Goal: Task Accomplishment & Management: Use online tool/utility

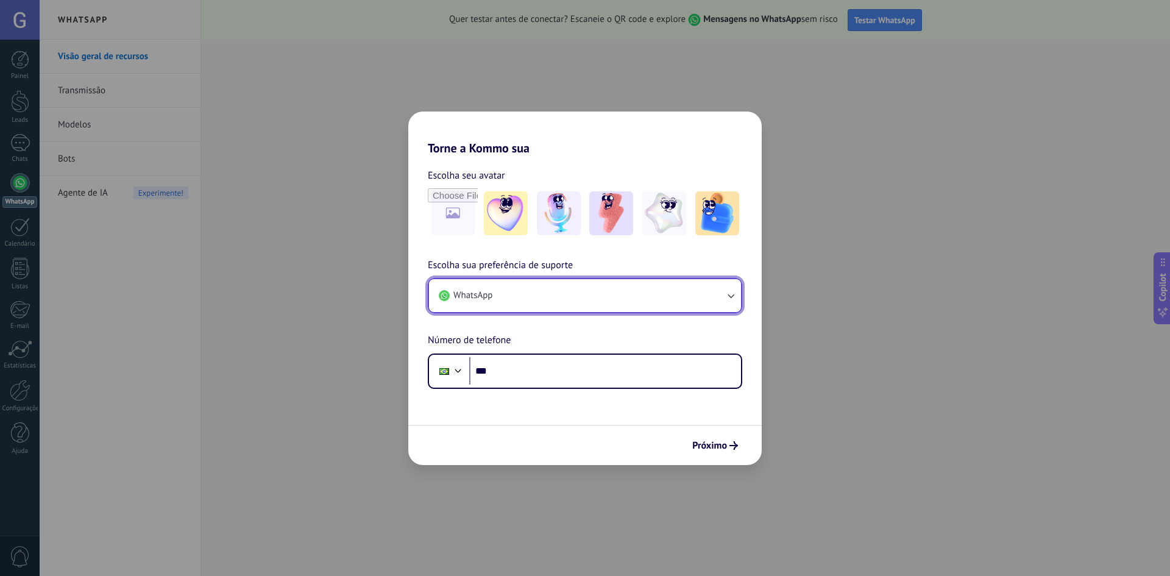
click at [728, 294] on icon "button" at bounding box center [731, 296] width 12 height 12
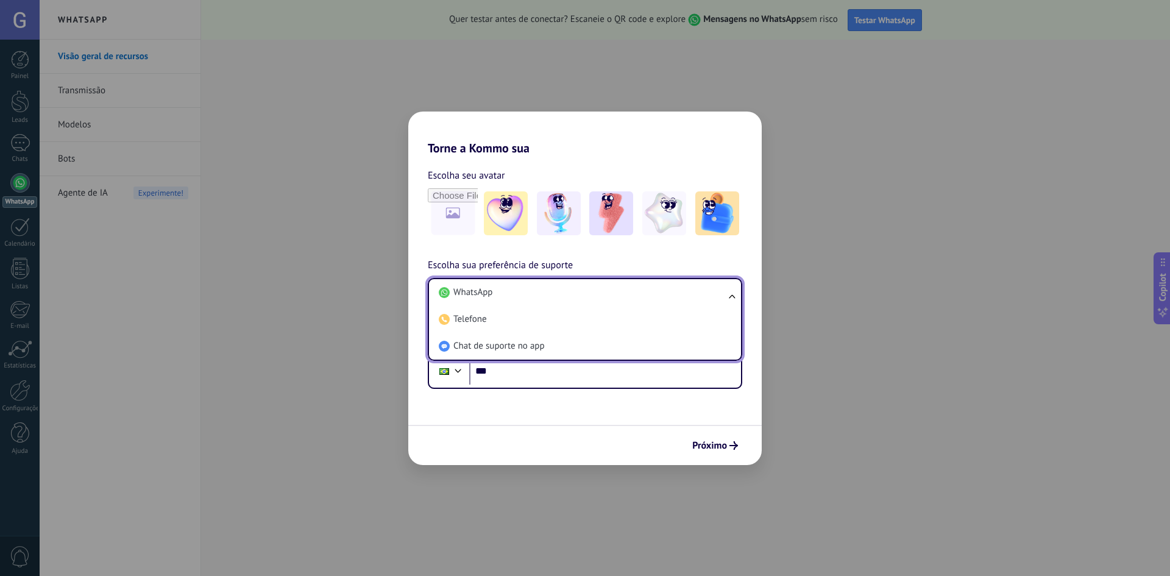
click at [564, 286] on li "WhatsApp" at bounding box center [582, 292] width 297 height 27
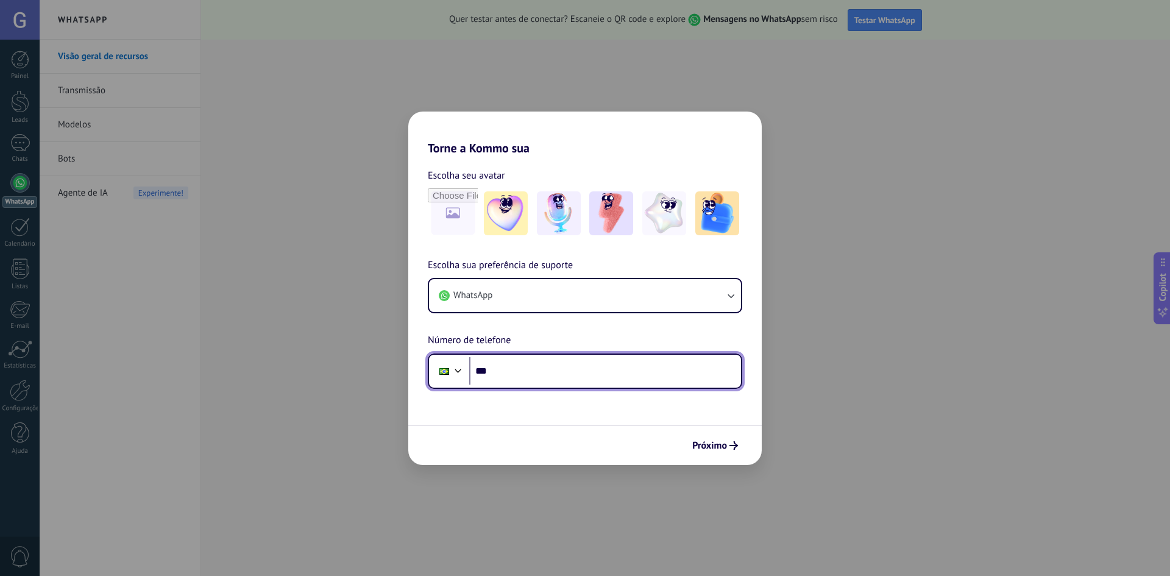
click at [549, 371] on input "***" at bounding box center [605, 371] width 272 height 28
drag, startPoint x: 505, startPoint y: 124, endPoint x: 819, endPoint y: 122, distance: 314.5
click at [909, 132] on div "Torne a Kommo sua Escolha seu avatar Escolha sua preferência de suporte WhatsAp…" at bounding box center [585, 288] width 1170 height 576
drag, startPoint x: 485, startPoint y: 124, endPoint x: 474, endPoint y: 138, distance: 17.3
click at [480, 129] on h2 "Torne a Kommo sua" at bounding box center [584, 134] width 353 height 44
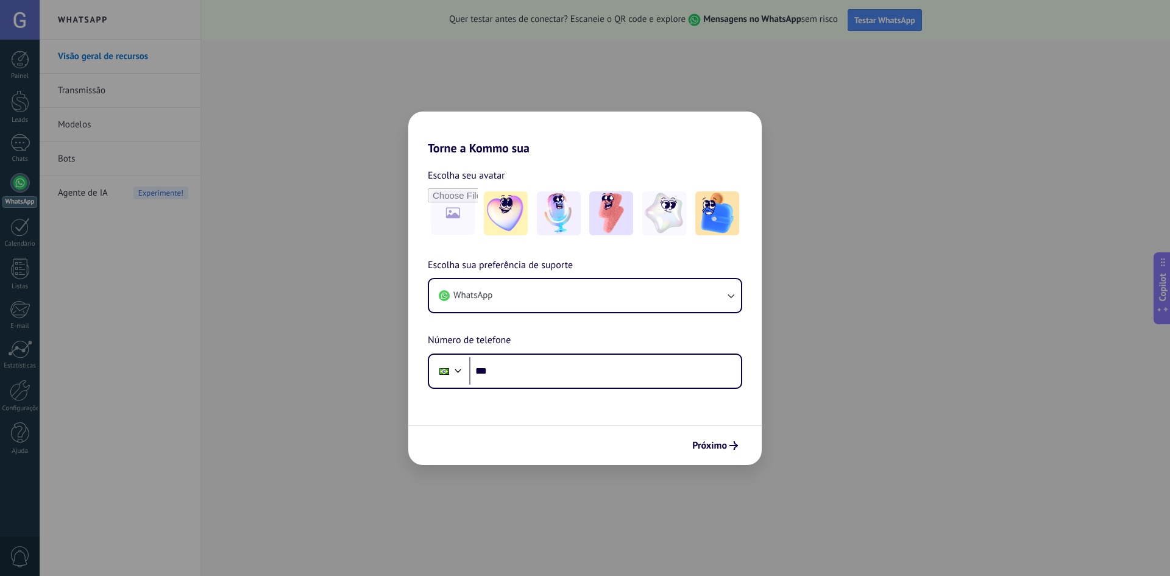
click at [481, 154] on h2 "Torne a Kommo sua" at bounding box center [584, 134] width 353 height 44
click at [510, 151] on h2 "Torne a Kommo sua" at bounding box center [584, 134] width 353 height 44
click at [491, 141] on h2 "Torne a Kommo sua" at bounding box center [584, 134] width 353 height 44
click at [491, 148] on h2 "Torne a Kommo sua" at bounding box center [584, 134] width 353 height 44
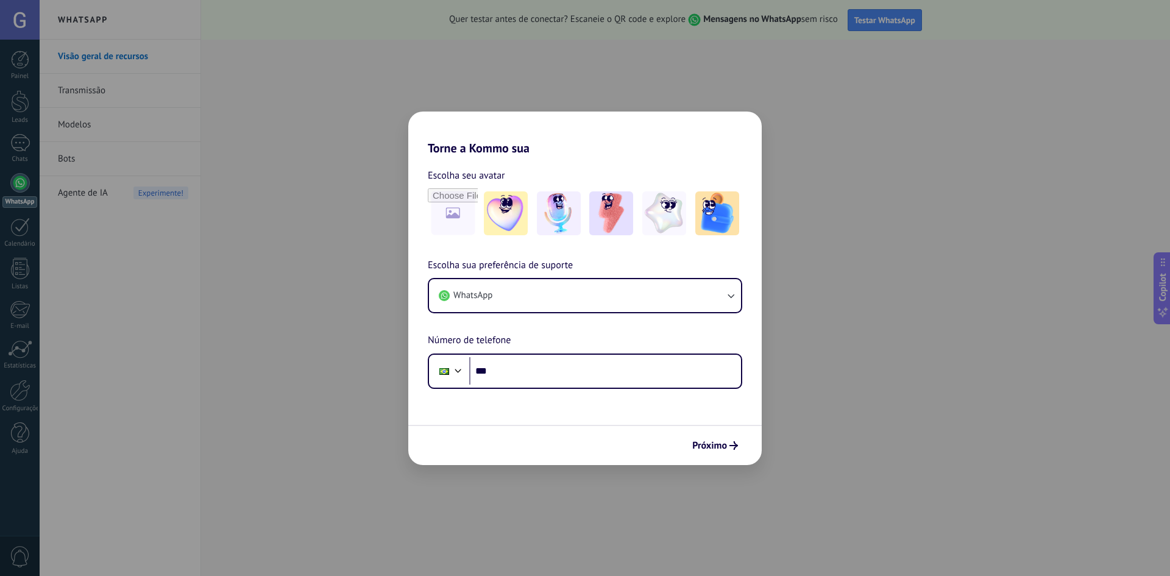
click at [490, 148] on h2 "Torne a Kommo sua" at bounding box center [584, 134] width 353 height 44
click at [528, 377] on input "***" at bounding box center [605, 371] width 272 height 28
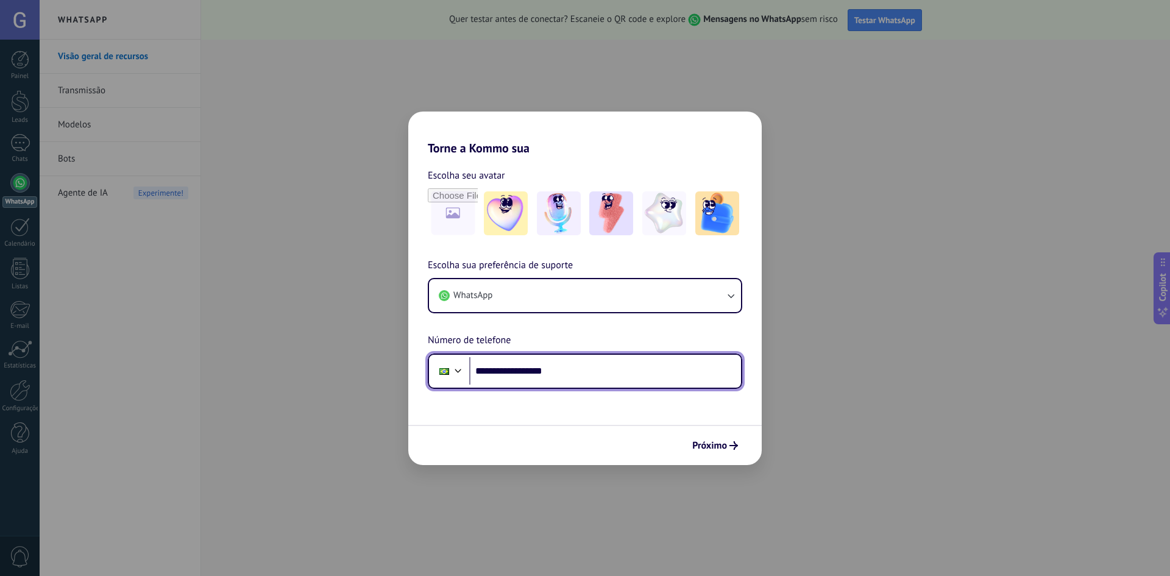
type input "**********"
click at [705, 442] on span "Próximo" at bounding box center [709, 445] width 35 height 9
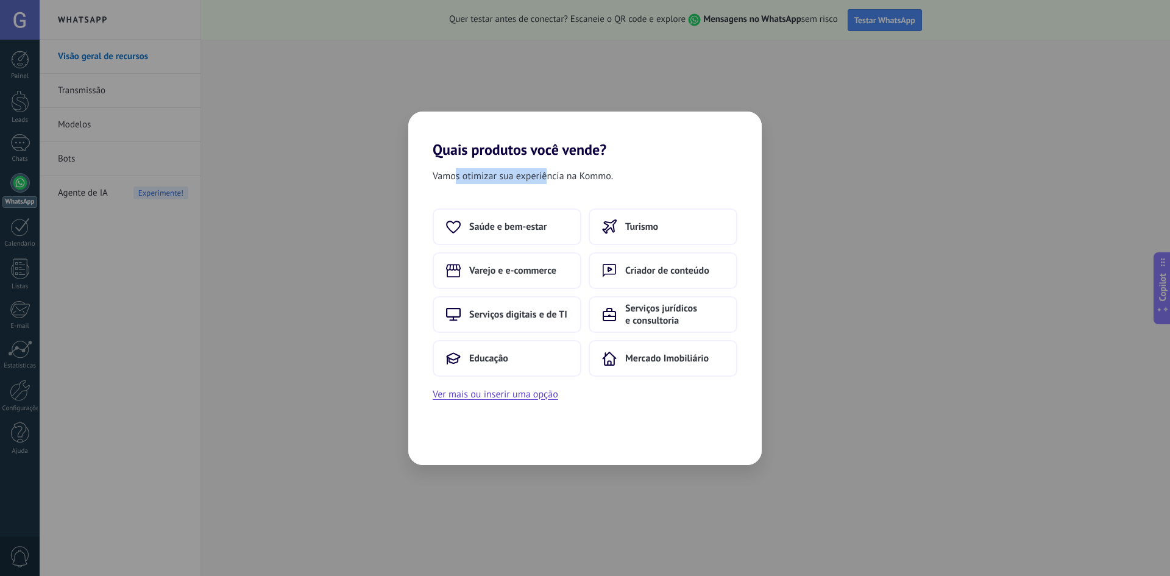
drag, startPoint x: 453, startPoint y: 180, endPoint x: 547, endPoint y: 175, distance: 93.4
click at [547, 175] on span "Vamos otimizar sua experiência na Kommo." at bounding box center [523, 176] width 180 height 16
click at [561, 172] on span "Vamos otimizar sua experiência na Kommo." at bounding box center [523, 176] width 180 height 16
click at [483, 174] on span "Vamos otimizar sua experiência na Kommo." at bounding box center [523, 176] width 180 height 16
click at [642, 313] on span "Serviços jurídicos e consultoria" at bounding box center [674, 314] width 99 height 24
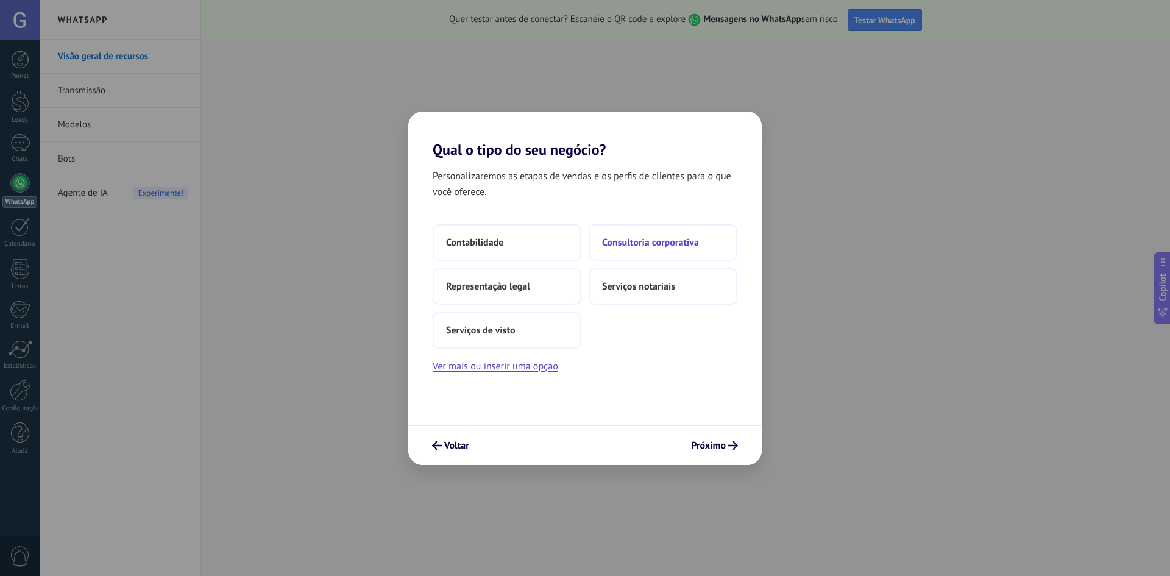
click at [653, 247] on button "Consultoria corporativa" at bounding box center [663, 242] width 149 height 37
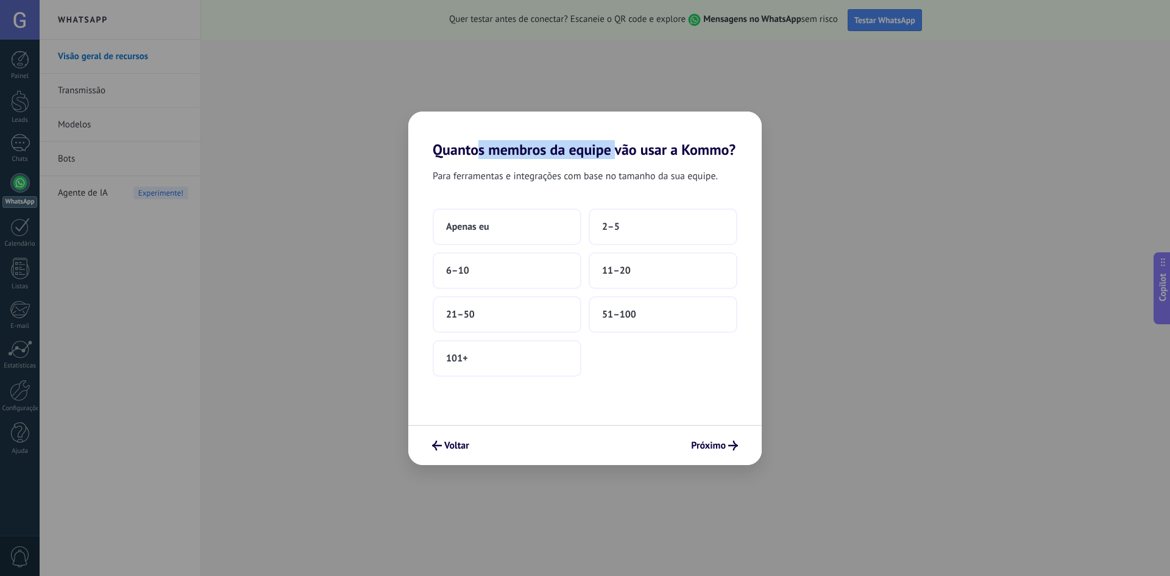
drag, startPoint x: 479, startPoint y: 155, endPoint x: 670, endPoint y: 156, distance: 190.8
click at [636, 155] on h2 "Quantos membros da equipe vão usar a Kommo?" at bounding box center [584, 135] width 353 height 47
click at [670, 157] on h2 "Quantos membros da equipe vão usar a Kommo?" at bounding box center [584, 135] width 353 height 47
click at [490, 232] on button "Apenas eu" at bounding box center [507, 226] width 149 height 37
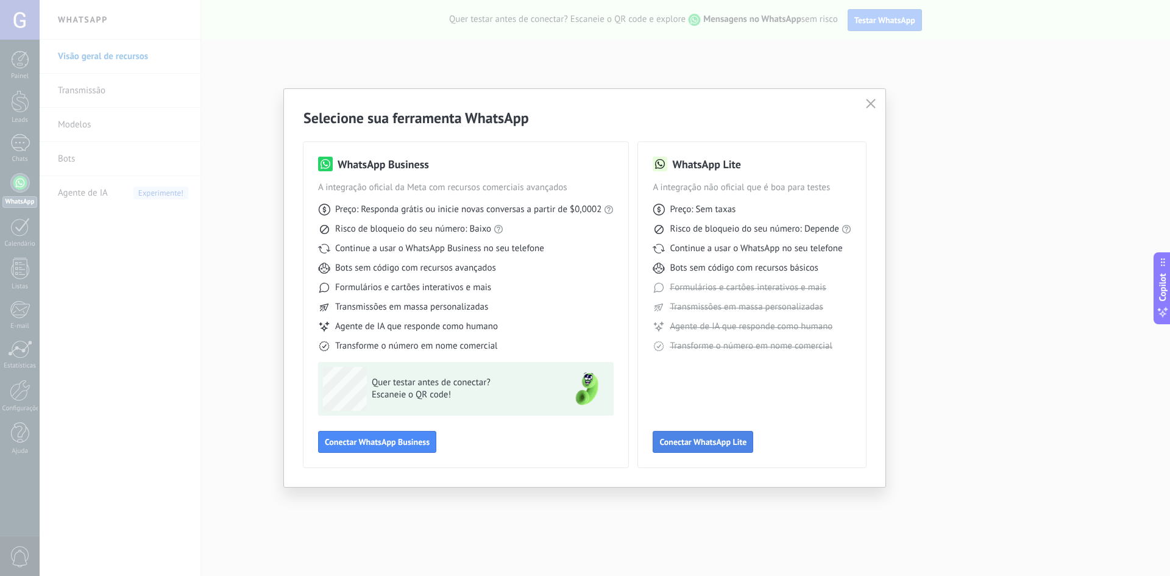
click at [712, 441] on span "Conectar WhatsApp Lite" at bounding box center [702, 442] width 87 height 9
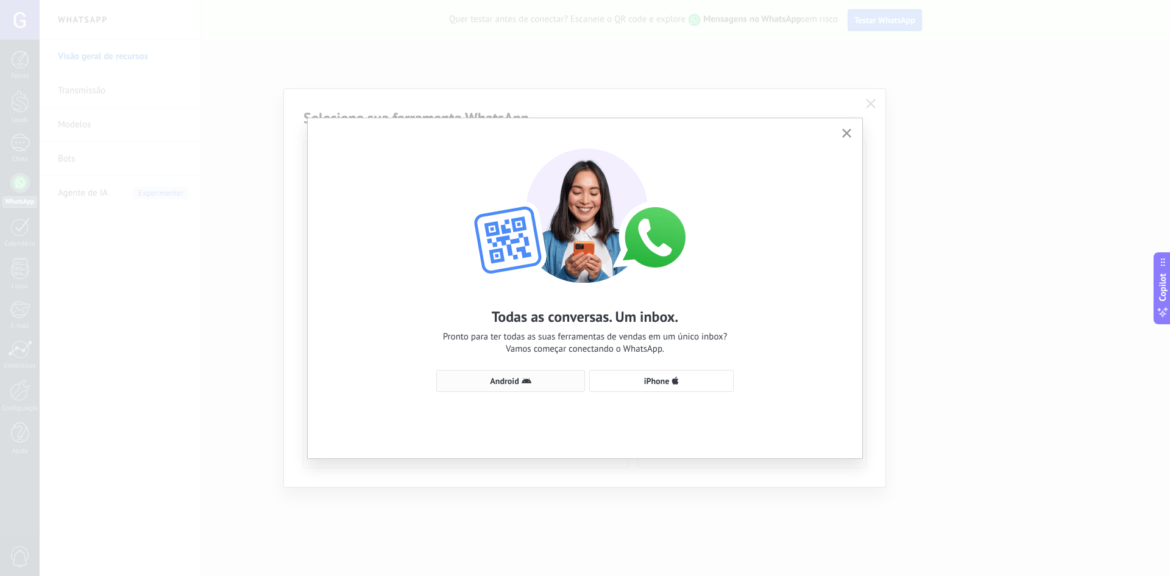
click at [546, 385] on span "Android" at bounding box center [510, 381] width 135 height 10
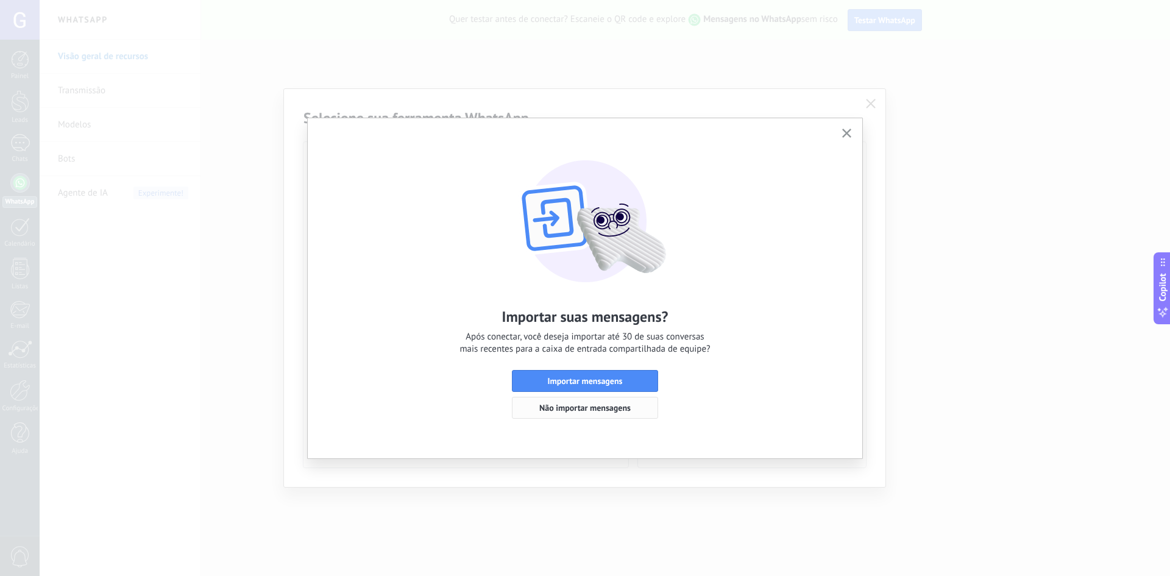
click at [581, 408] on span "Não importar mensagens" at bounding box center [584, 407] width 91 height 9
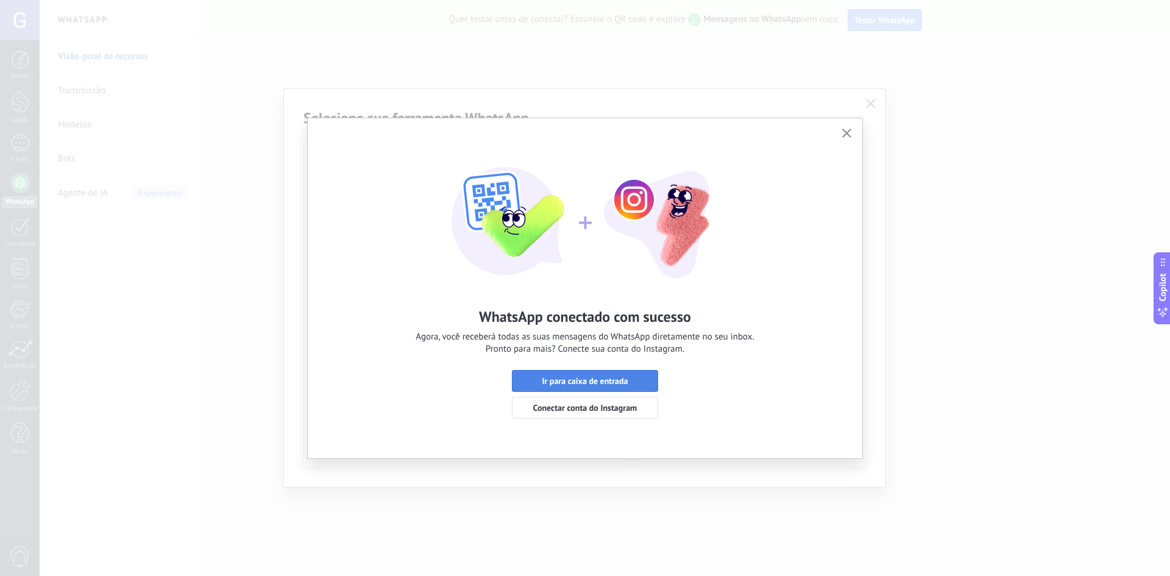
click at [583, 385] on span "Ir para caixa de entrada" at bounding box center [585, 381] width 86 height 9
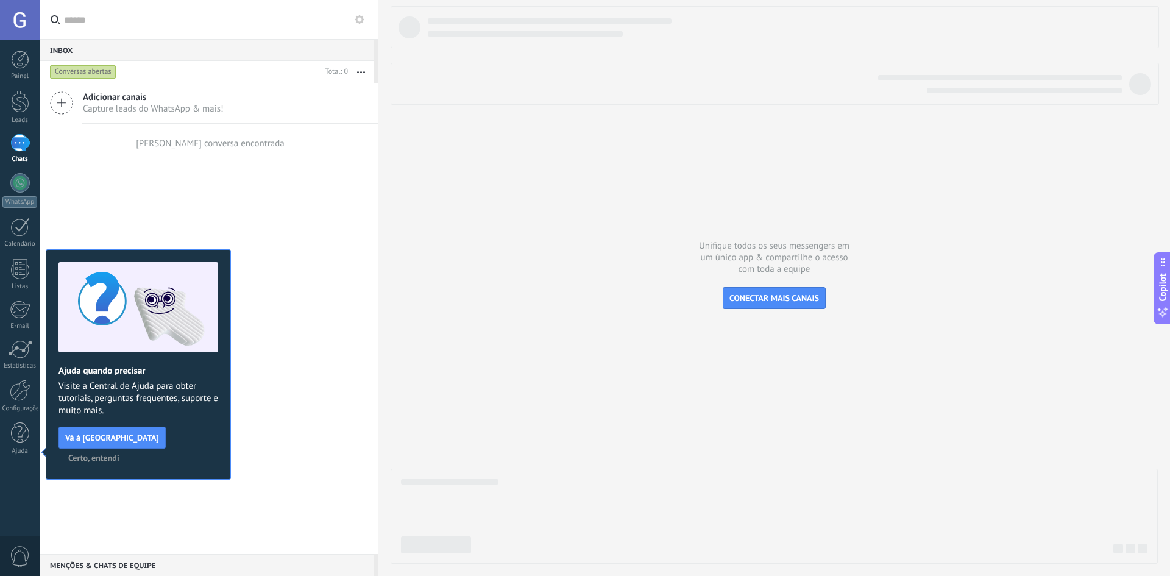
click at [62, 102] on icon at bounding box center [61, 102] width 23 height 23
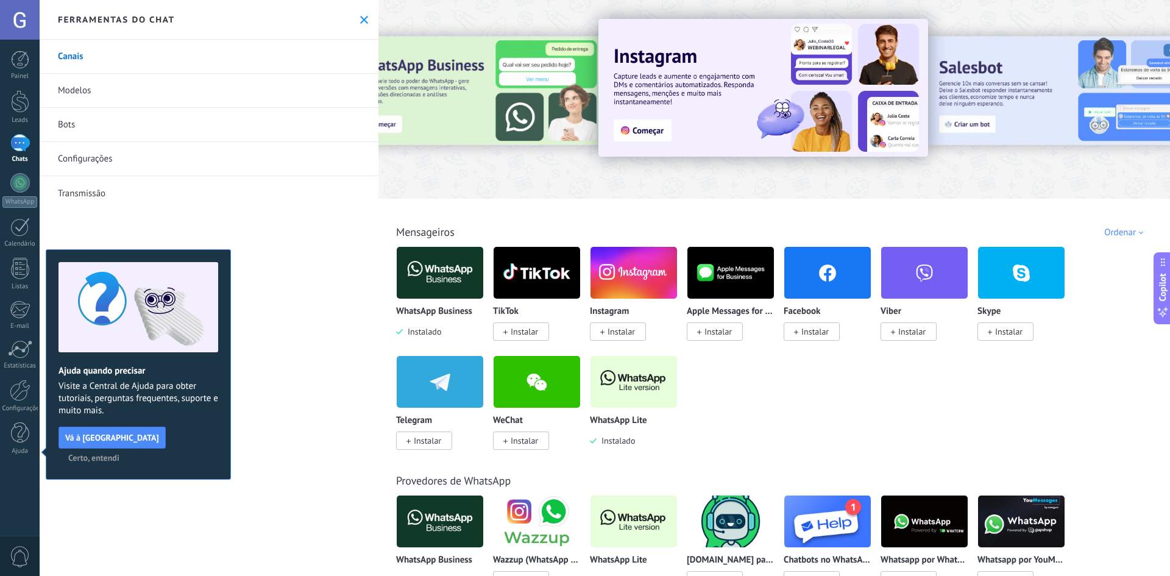
click at [360, 18] on icon at bounding box center [364, 20] width 8 height 8
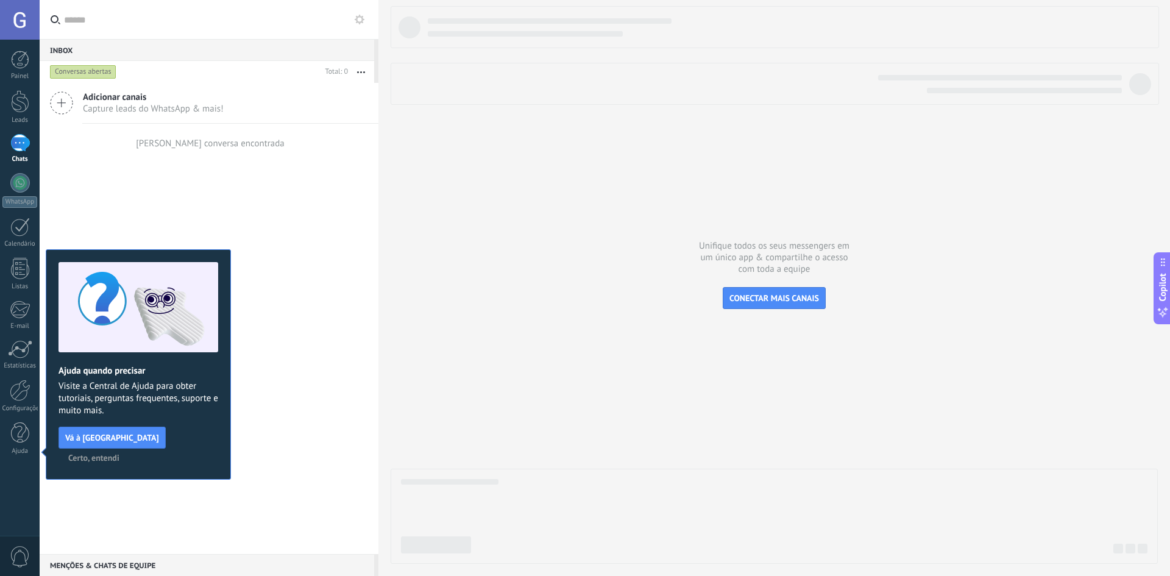
click at [119, 453] on span "Certo, entendi" at bounding box center [93, 457] width 51 height 9
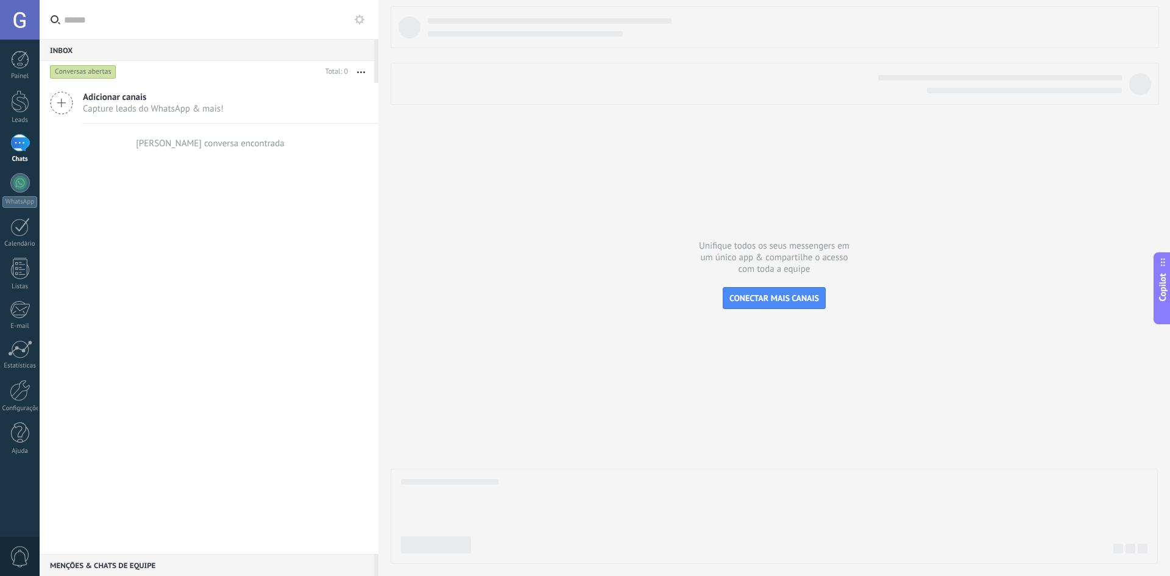
drag, startPoint x: 185, startPoint y: 389, endPoint x: 171, endPoint y: 325, distance: 66.2
click at [182, 380] on div "Adicionar canais Capture leads do WhatsApp & mais! Nenhuma conversa encontrada" at bounding box center [209, 318] width 339 height 471
drag, startPoint x: 191, startPoint y: 147, endPoint x: 219, endPoint y: 146, distance: 28.7
click at [191, 148] on div "[PERSON_NAME] conversa encontrada" at bounding box center [210, 144] width 149 height 12
drag, startPoint x: 219, startPoint y: 146, endPoint x: 172, endPoint y: 145, distance: 46.9
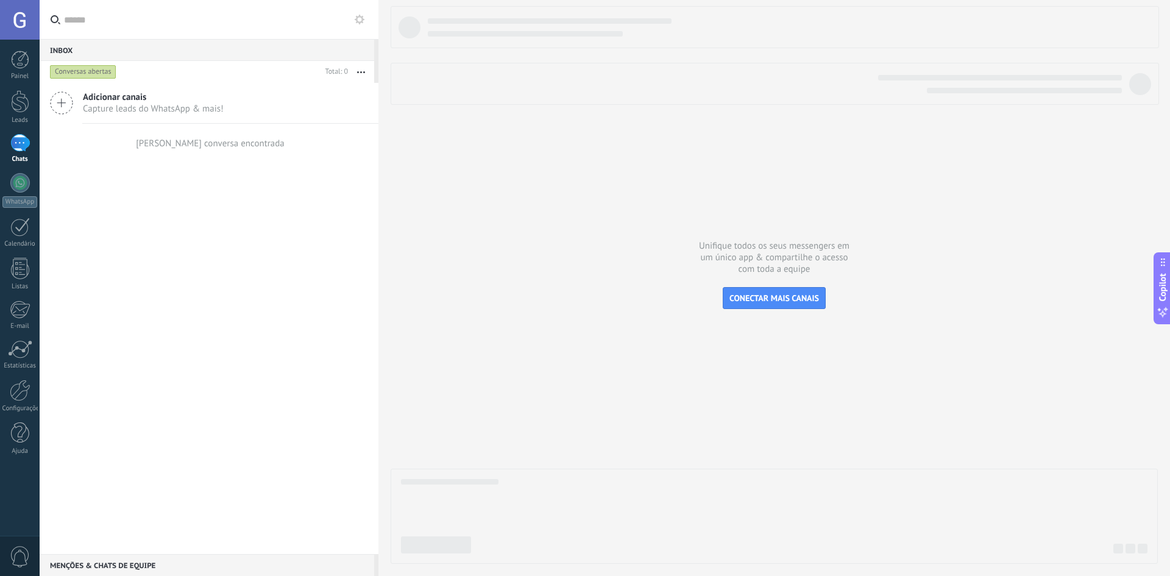
click at [213, 144] on div "[PERSON_NAME] conversa encontrada" at bounding box center [210, 144] width 149 height 12
drag, startPoint x: 172, startPoint y: 145, endPoint x: 118, endPoint y: 140, distance: 54.5
click at [143, 145] on div "[PERSON_NAME] conversa encontrada" at bounding box center [209, 143] width 339 height 39
click at [83, 73] on div "Conversas abertas" at bounding box center [83, 72] width 66 height 15
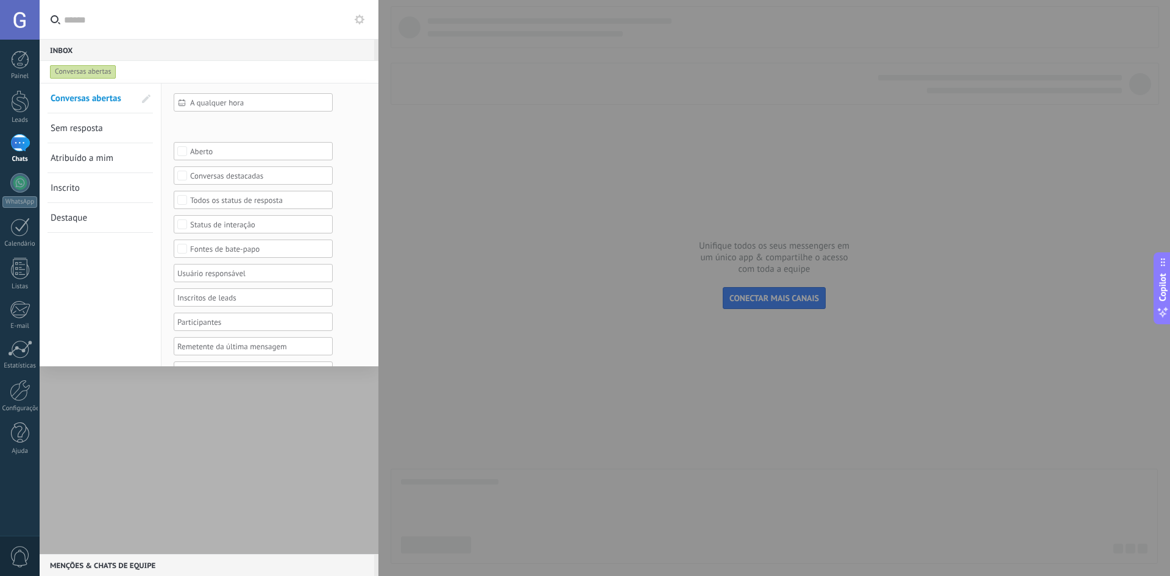
drag, startPoint x: 177, startPoint y: 389, endPoint x: 169, endPoint y: 379, distance: 13.0
click at [171, 387] on div at bounding box center [209, 318] width 339 height 471
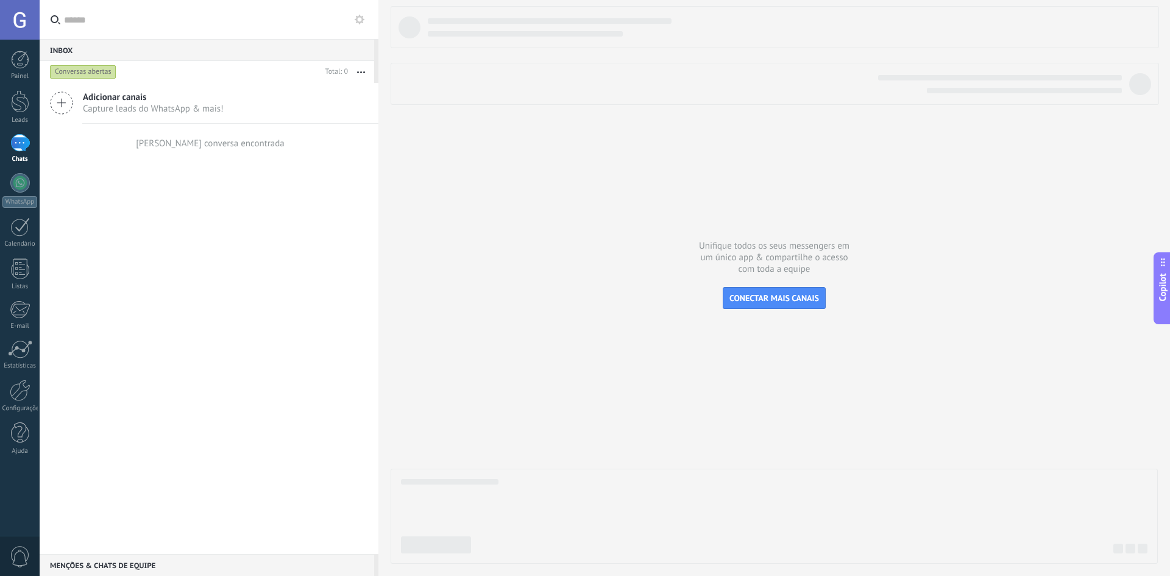
click at [361, 71] on icon "button" at bounding box center [361, 72] width 8 height 2
drag, startPoint x: 245, startPoint y: 213, endPoint x: 208, endPoint y: 151, distance: 72.4
click at [244, 209] on div "Adicionar canais Capture leads do WhatsApp & mais! Nenhuma conversa encontrada" at bounding box center [209, 318] width 339 height 471
drag, startPoint x: 169, startPoint y: 99, endPoint x: 147, endPoint y: 102, distance: 21.6
click at [168, 99] on span "Adicionar canais" at bounding box center [153, 97] width 141 height 12
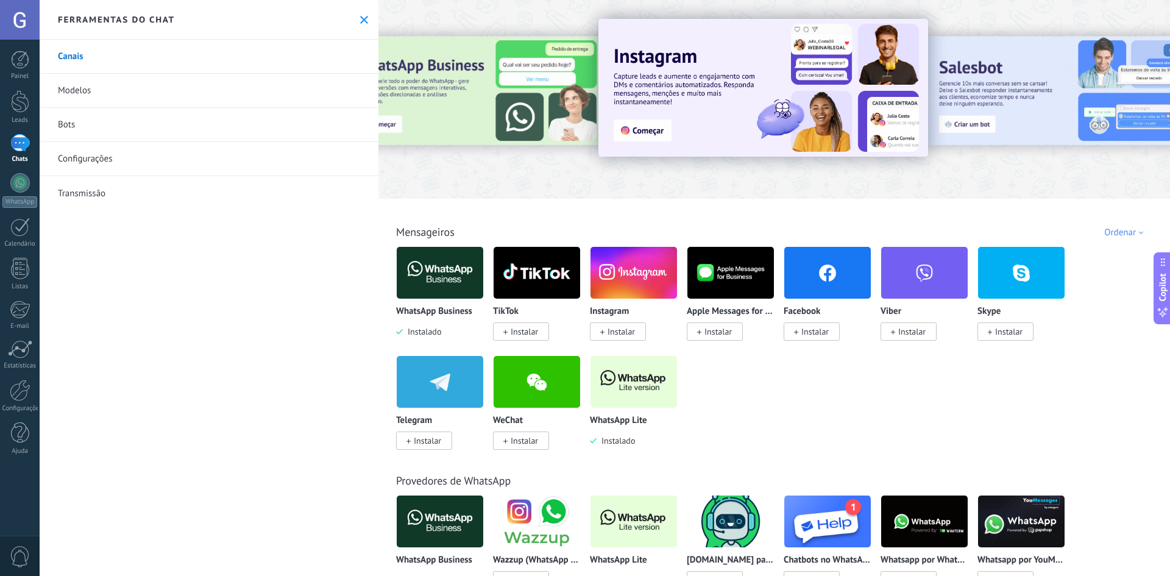
click at [90, 188] on link "Transmissão" at bounding box center [209, 193] width 339 height 34
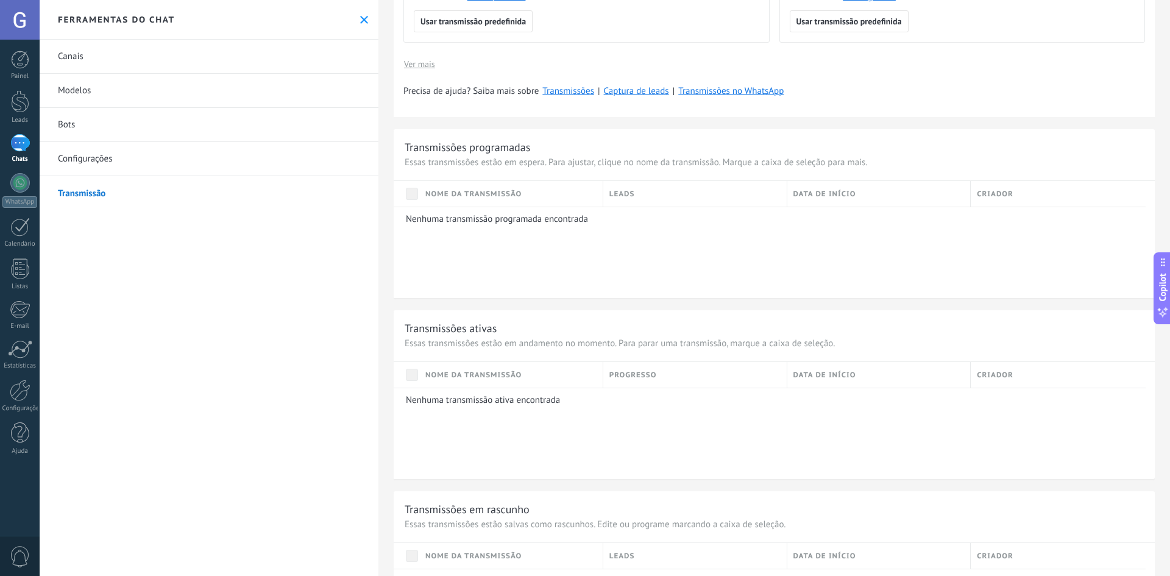
scroll to position [427, 0]
drag, startPoint x: 426, startPoint y: 221, endPoint x: 495, endPoint y: 223, distance: 68.9
click at [428, 221] on div "Nenhuma transmissão programada encontrada" at bounding box center [770, 248] width 752 height 91
click at [496, 223] on div "Nenhuma transmissão programada encontrada" at bounding box center [770, 248] width 752 height 91
drag, startPoint x: 445, startPoint y: 158, endPoint x: 442, endPoint y: 150, distance: 8.3
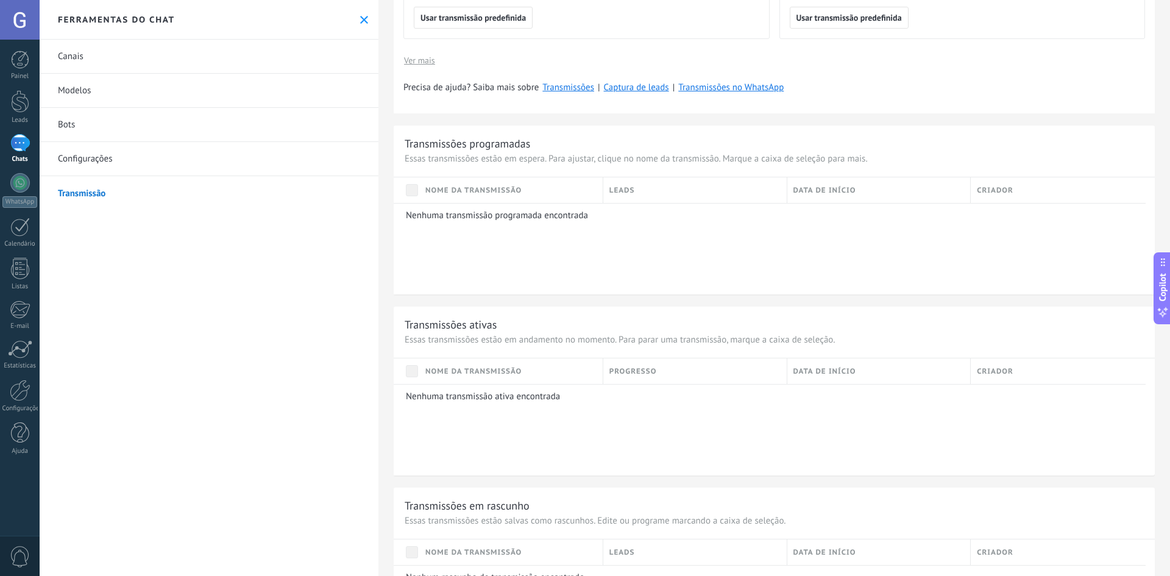
click at [444, 156] on p "Essas transmissões estão em espera. Para ajustar, clique no nome da transmissão…" at bounding box center [774, 159] width 739 height 12
click at [442, 149] on div "Transmissões programadas" at bounding box center [468, 144] width 126 height 14
drag, startPoint x: 508, startPoint y: 150, endPoint x: 519, endPoint y: 166, distance: 20.1
click at [508, 151] on div "Transmissões programadas Essas transmissões estão em espera. Para ajustar, cliq…" at bounding box center [774, 210] width 761 height 169
click at [563, 186] on div "Nome da transmissão" at bounding box center [510, 190] width 183 height 26
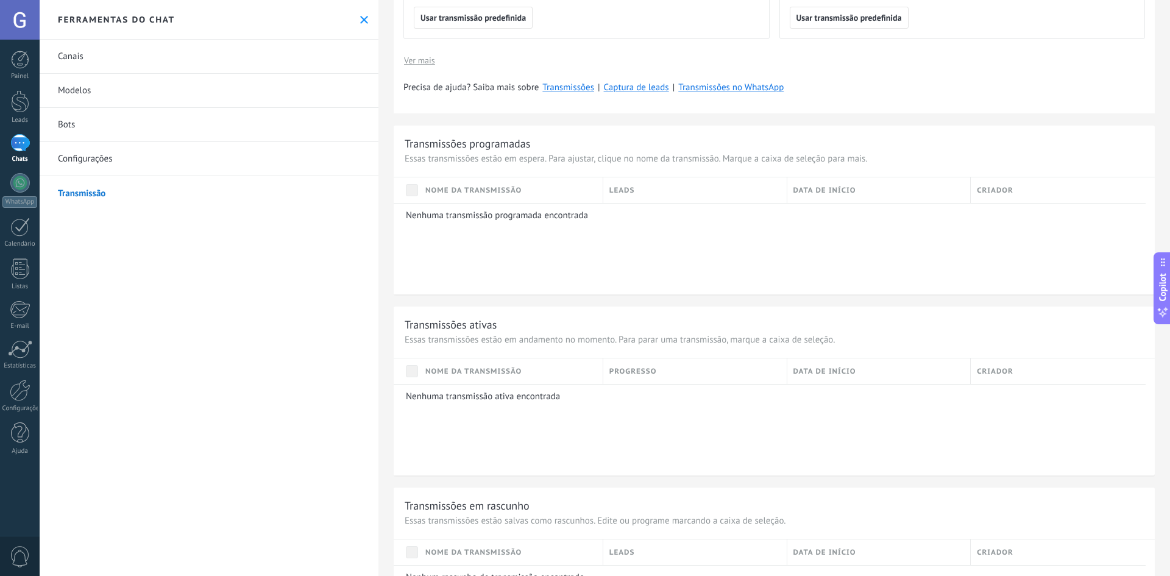
click at [480, 182] on div "Nome da transmissão" at bounding box center [510, 190] width 183 height 26
click at [466, 194] on span "Nome da transmissão" at bounding box center [473, 191] width 96 height 12
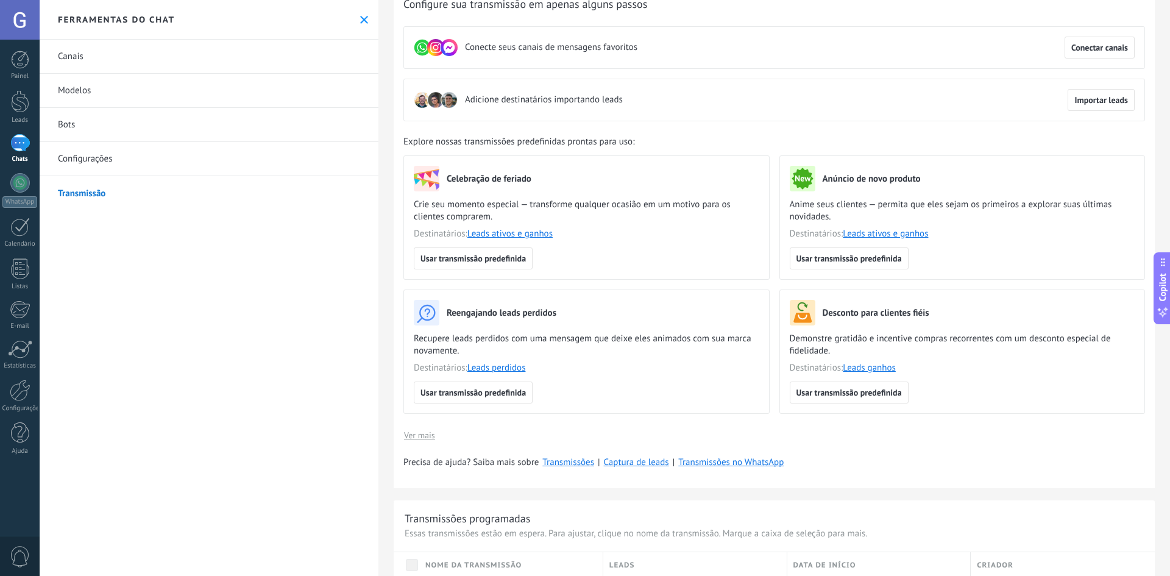
scroll to position [0, 0]
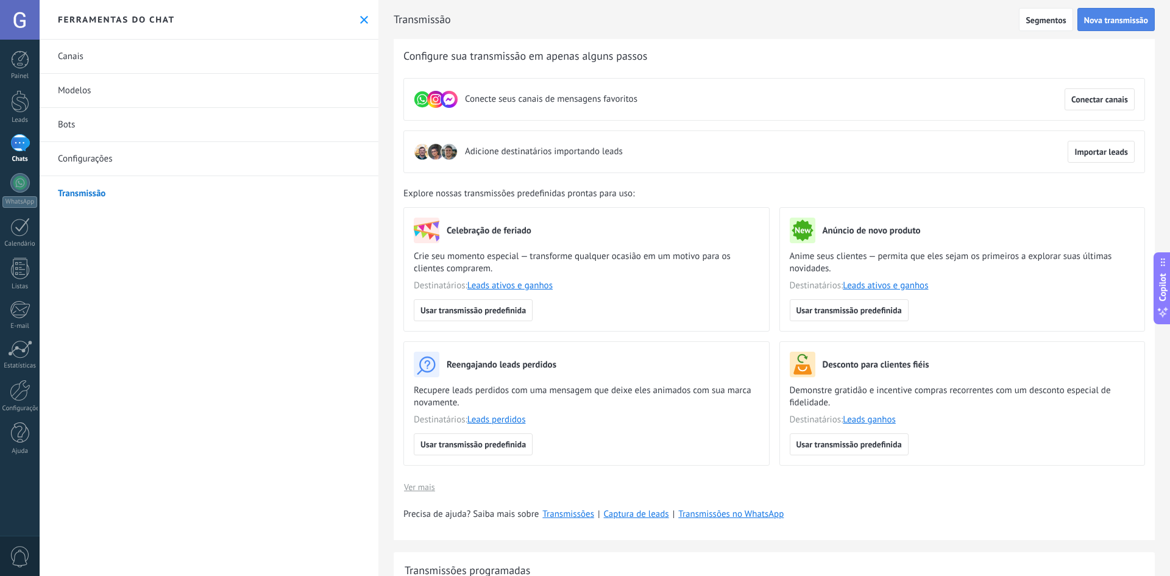
click at [1100, 21] on span "Nova transmissão" at bounding box center [1116, 20] width 64 height 9
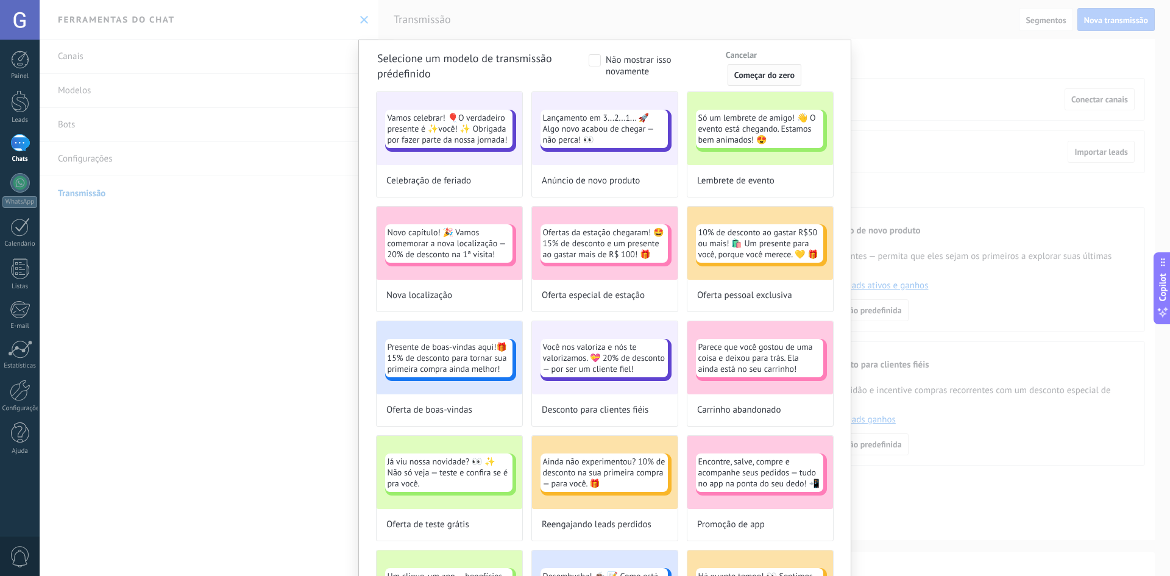
click at [757, 74] on span "Começar do zero" at bounding box center [764, 75] width 60 height 9
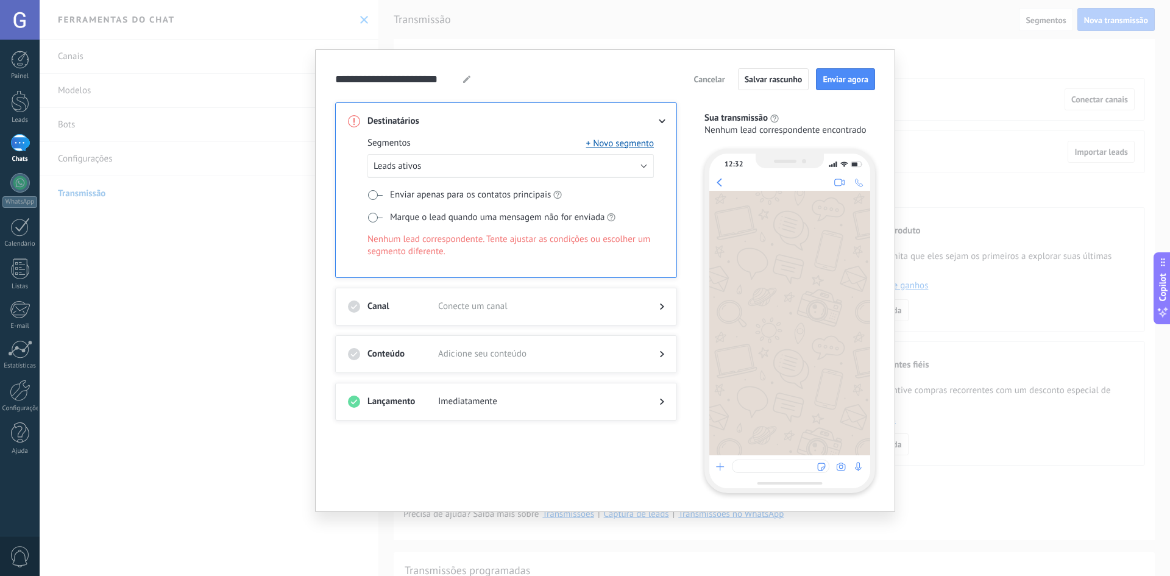
click at [375, 217] on span at bounding box center [375, 218] width 15 height 10
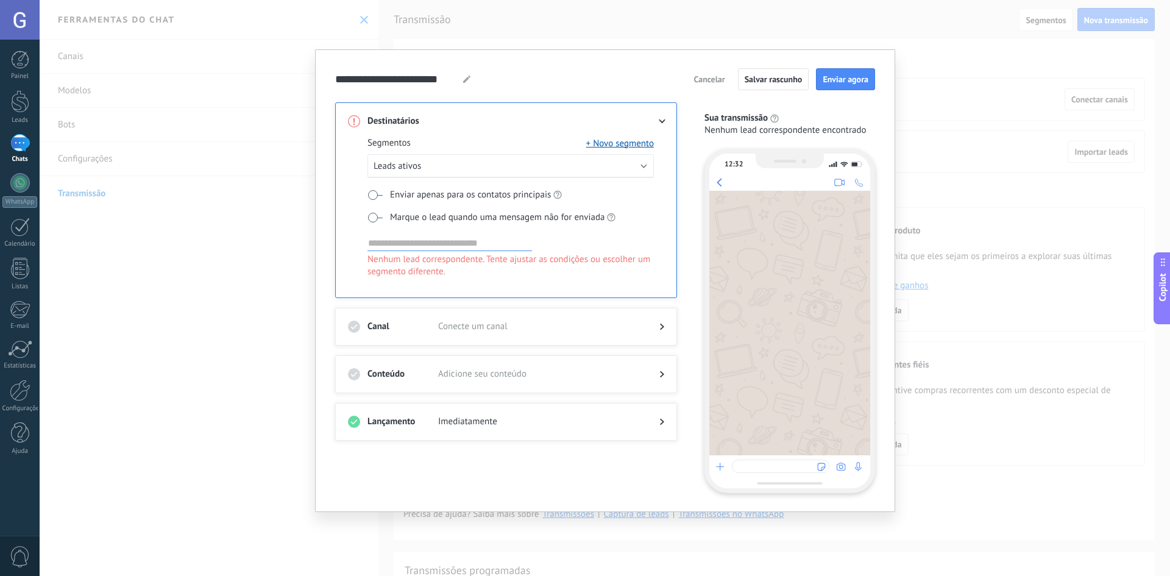
click at [375, 217] on span at bounding box center [375, 218] width 15 height 10
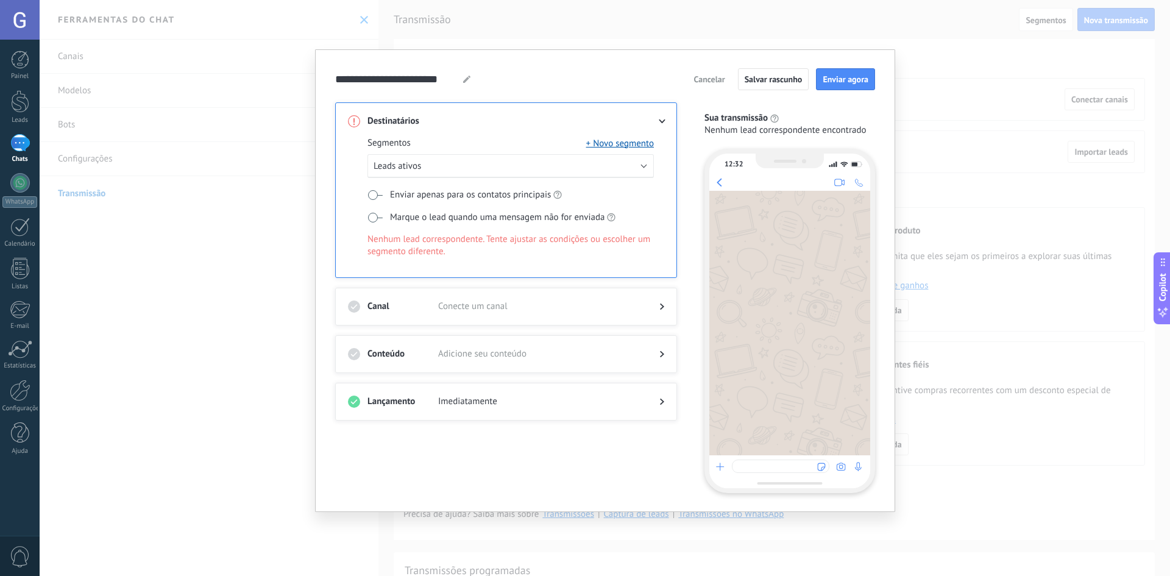
click at [372, 190] on span at bounding box center [375, 195] width 15 height 10
click at [378, 193] on span at bounding box center [375, 195] width 15 height 10
click at [399, 172] on button "Leads ativos" at bounding box center [511, 166] width 286 height 24
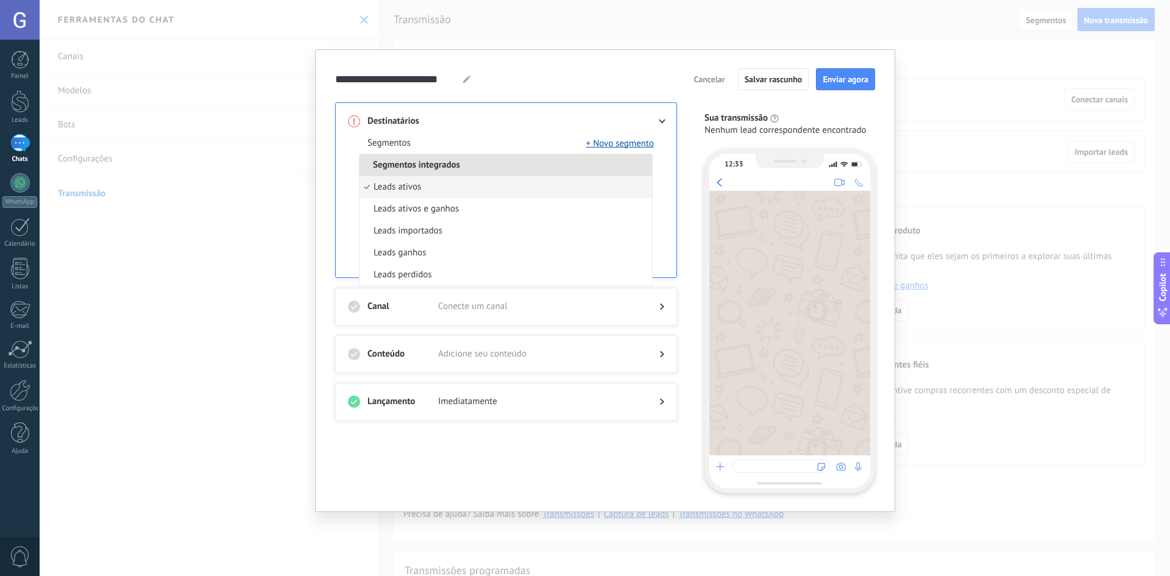
click at [265, 207] on div "**********" at bounding box center [605, 288] width 1131 height 576
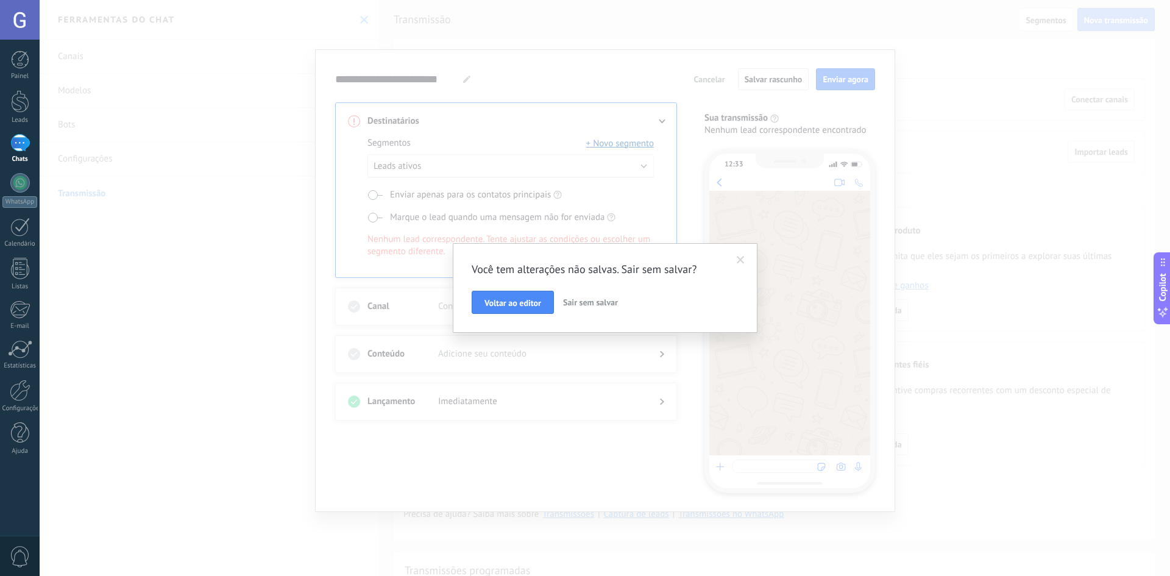
click at [738, 260] on span at bounding box center [741, 260] width 8 height 9
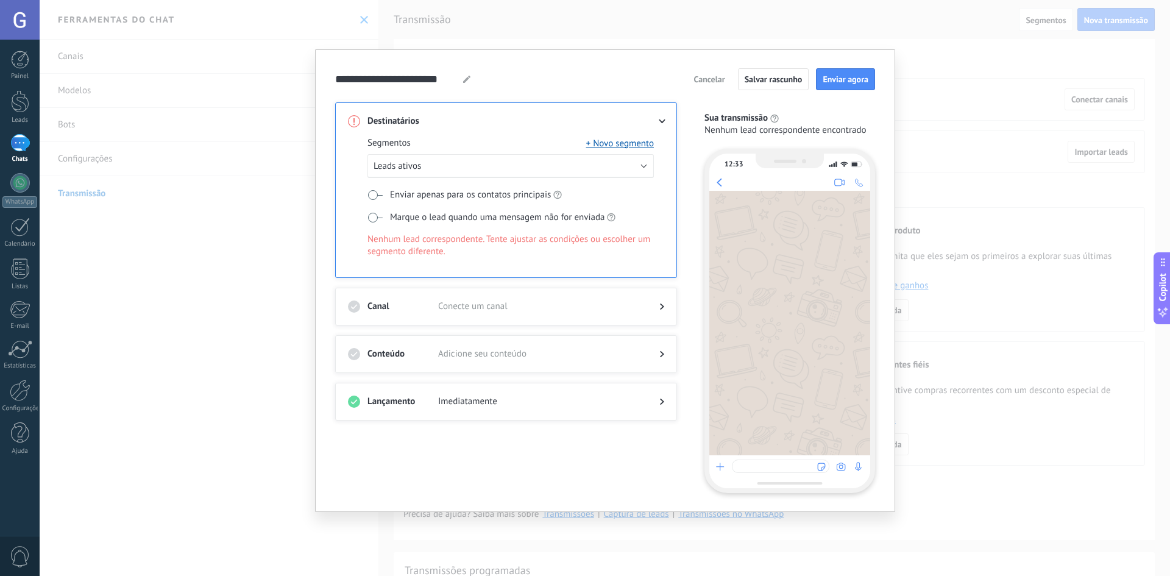
click at [375, 217] on span at bounding box center [375, 218] width 15 height 10
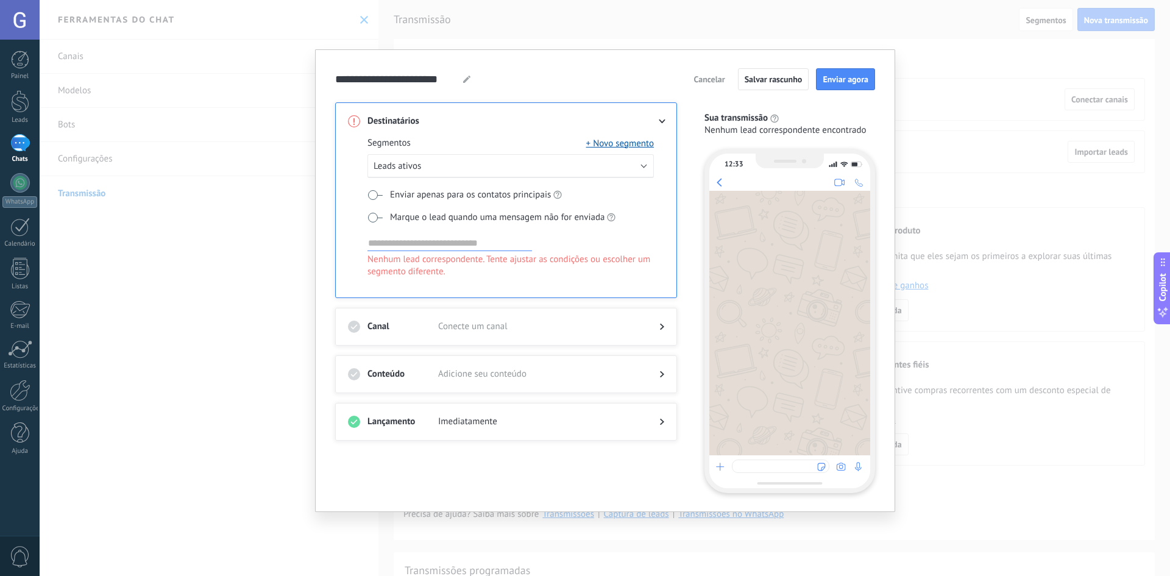
click at [376, 218] on span at bounding box center [375, 218] width 15 height 10
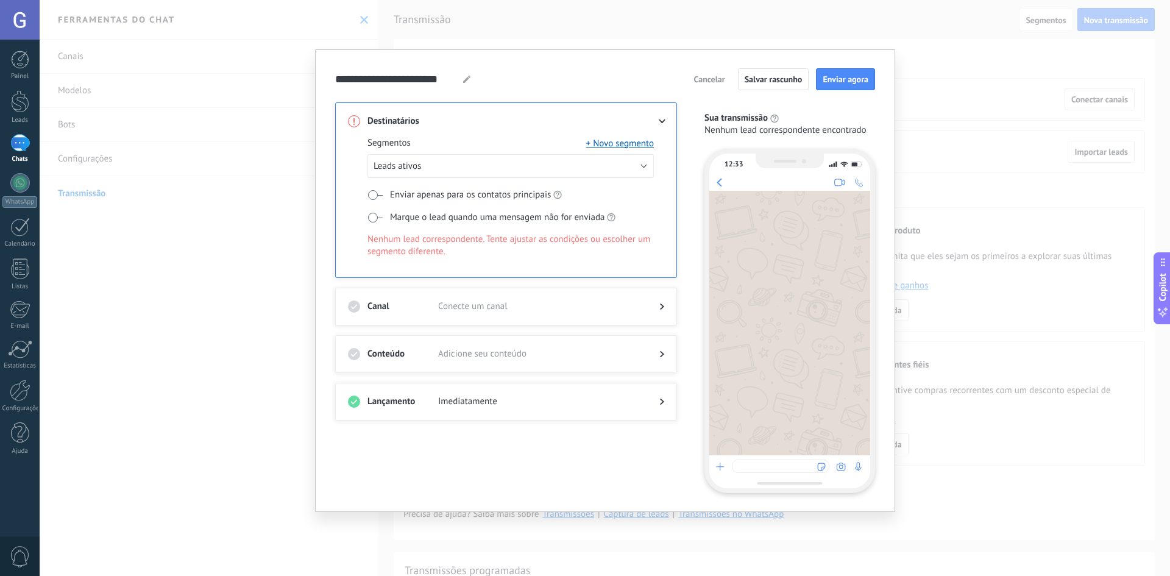
click at [500, 354] on span "Adicione seu conteúdo" at bounding box center [539, 354] width 202 height 12
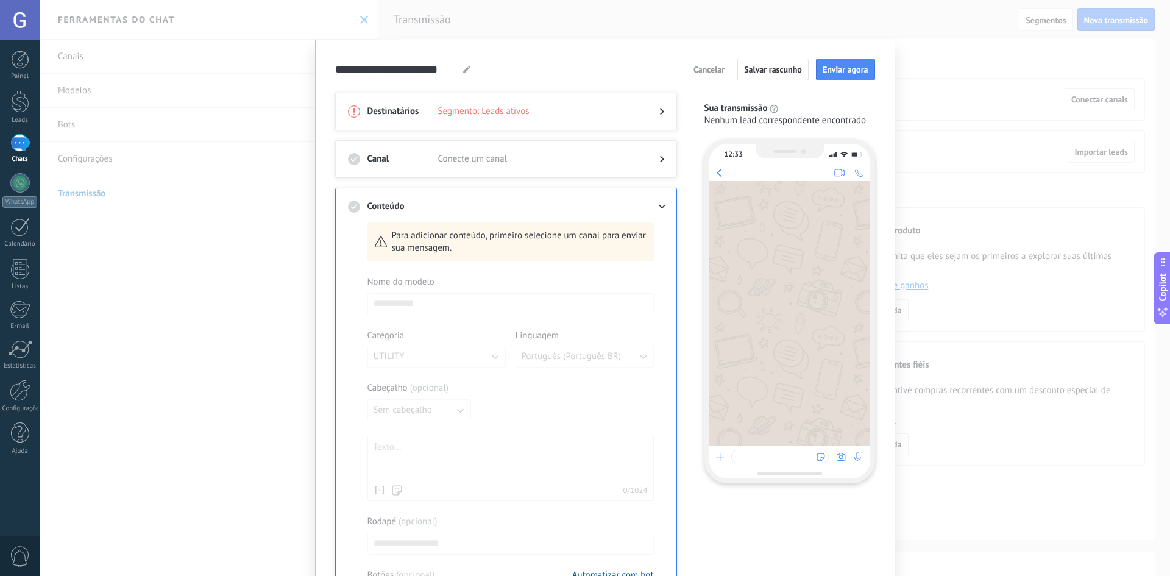
click at [979, 151] on div "**********" at bounding box center [605, 288] width 1131 height 576
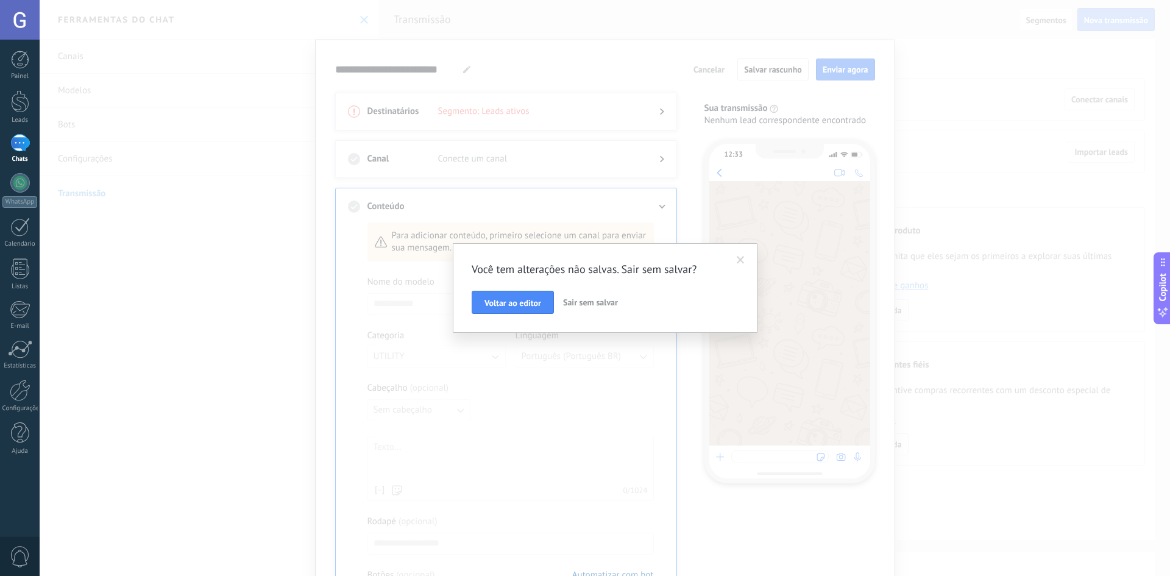
click at [745, 258] on span at bounding box center [741, 260] width 20 height 21
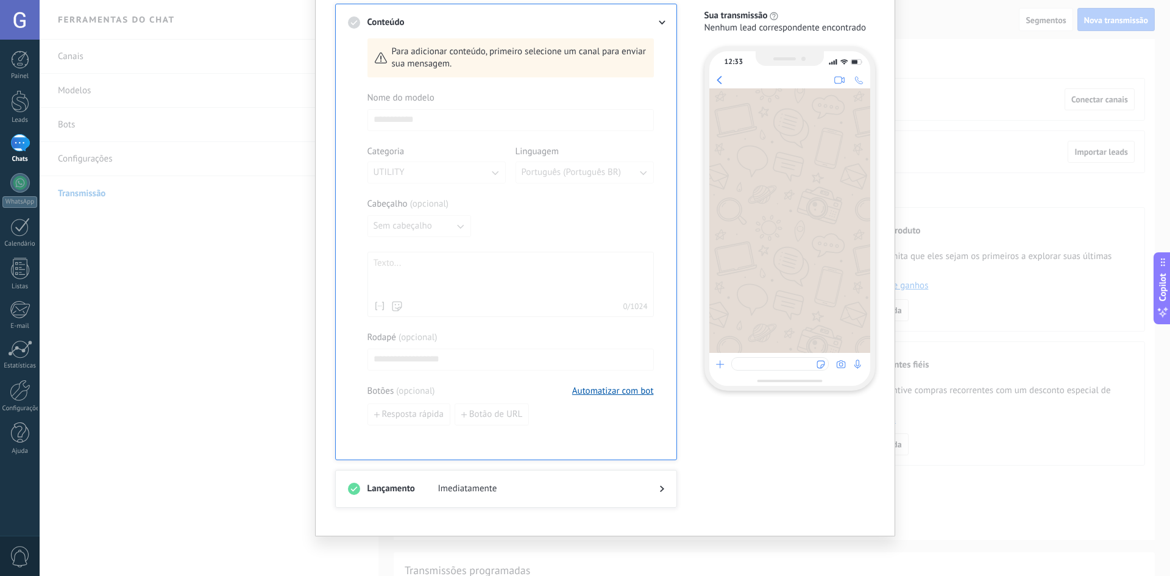
scroll to position [1, 0]
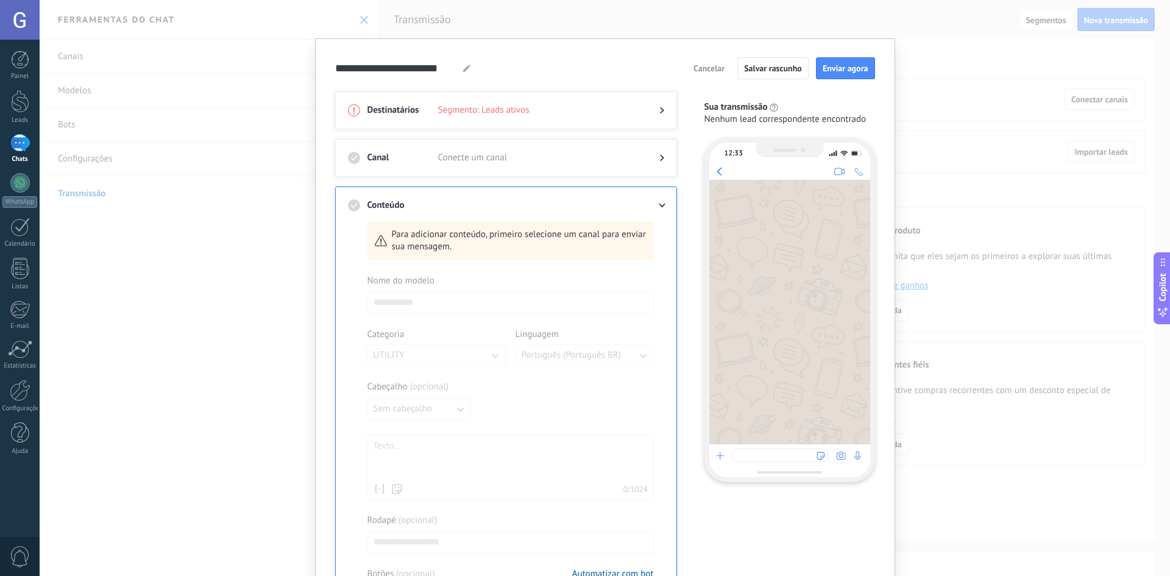
click at [717, 69] on span "Cancelar" at bounding box center [709, 68] width 31 height 9
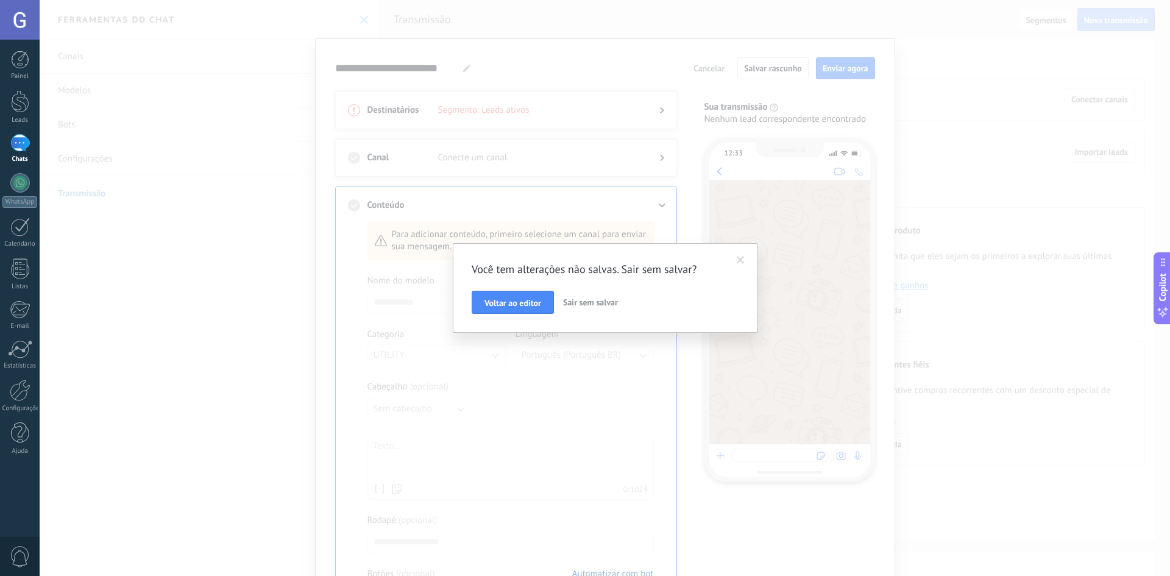
click at [524, 300] on span "Voltar ao editor" at bounding box center [513, 303] width 57 height 9
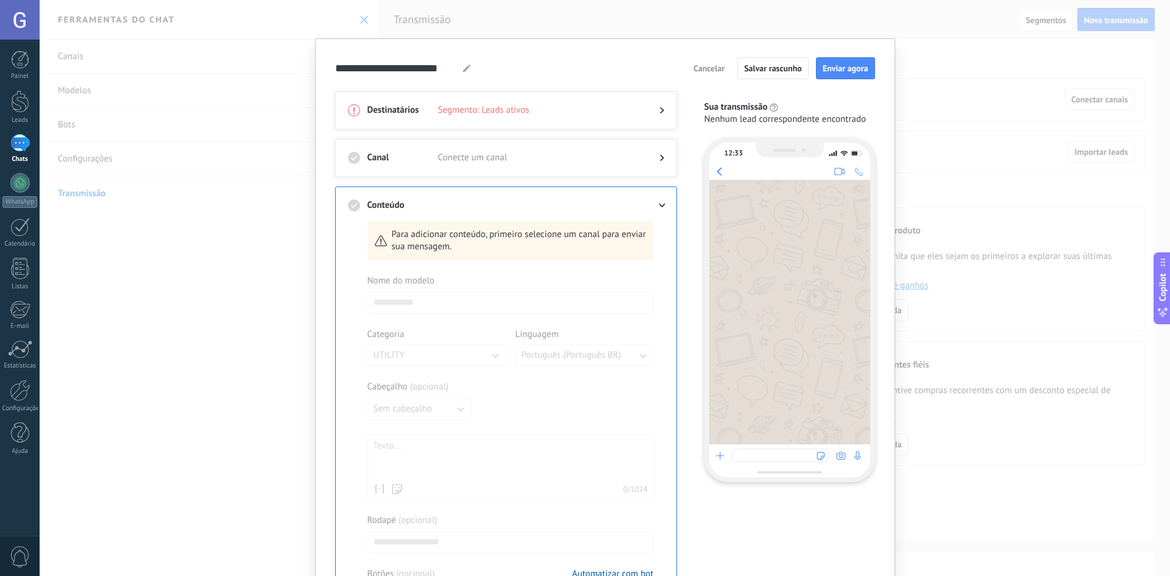
click at [712, 70] on span "Cancelar" at bounding box center [709, 68] width 31 height 9
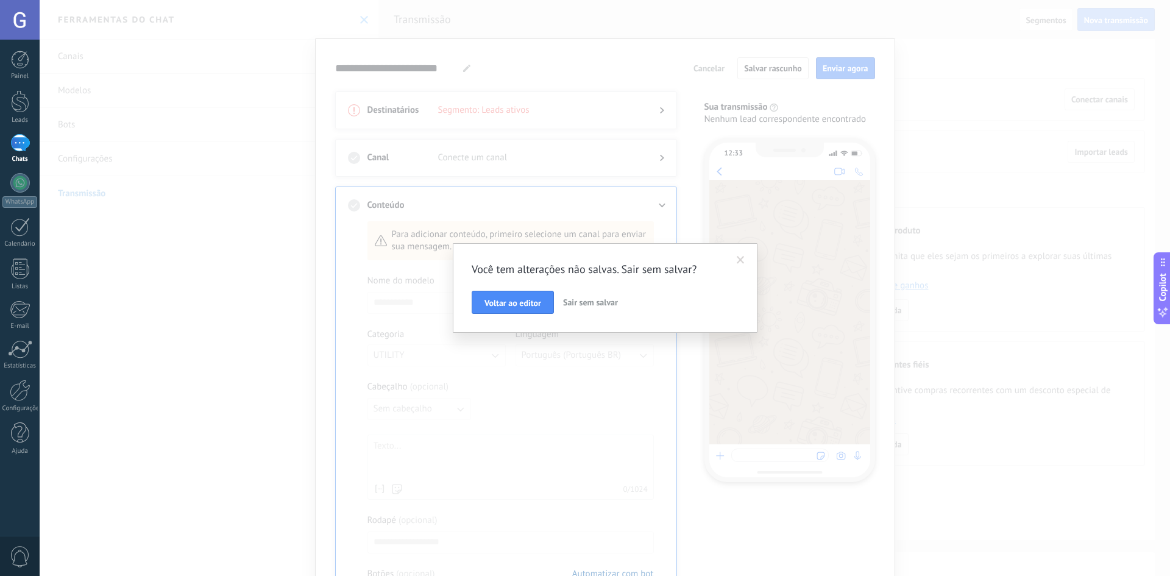
click at [511, 307] on span "Voltar ao editor" at bounding box center [513, 303] width 57 height 9
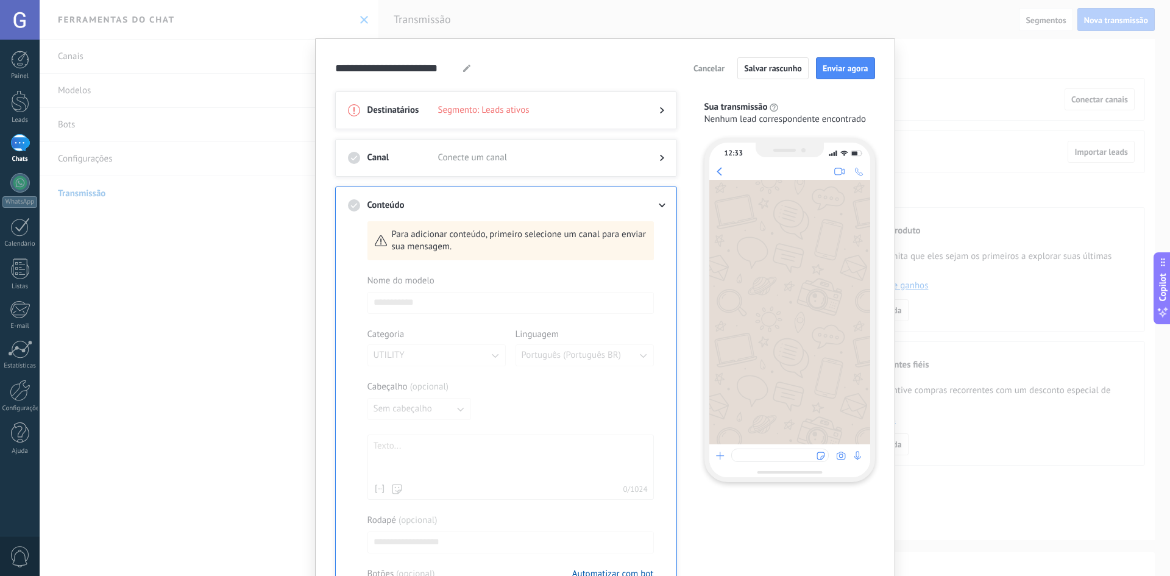
click at [699, 66] on span "Cancelar" at bounding box center [709, 68] width 31 height 9
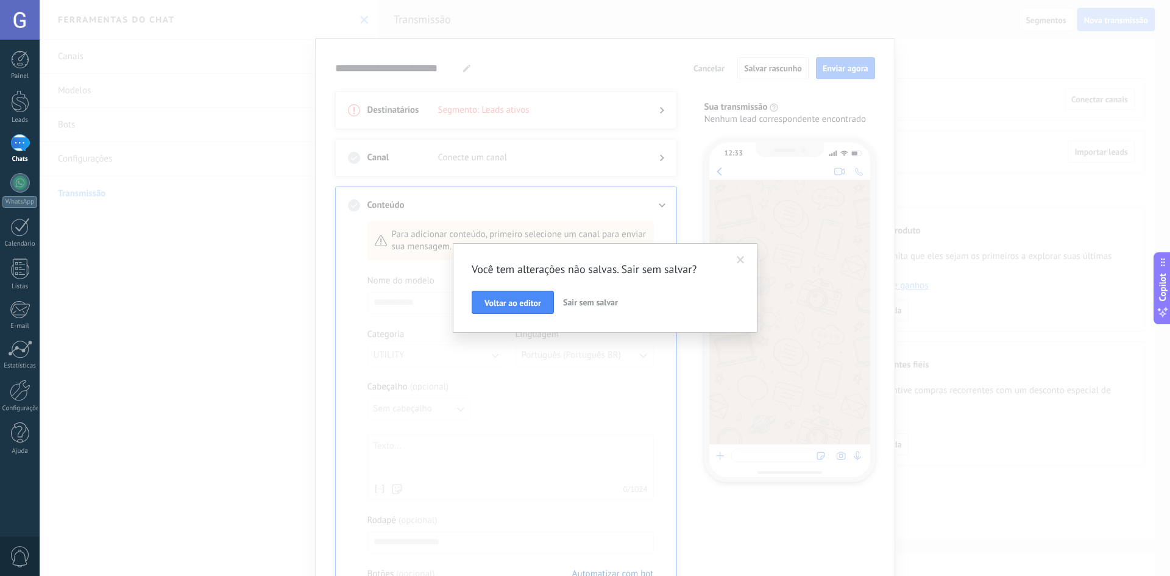
click at [594, 301] on span "Sair sem salvar" at bounding box center [590, 302] width 55 height 11
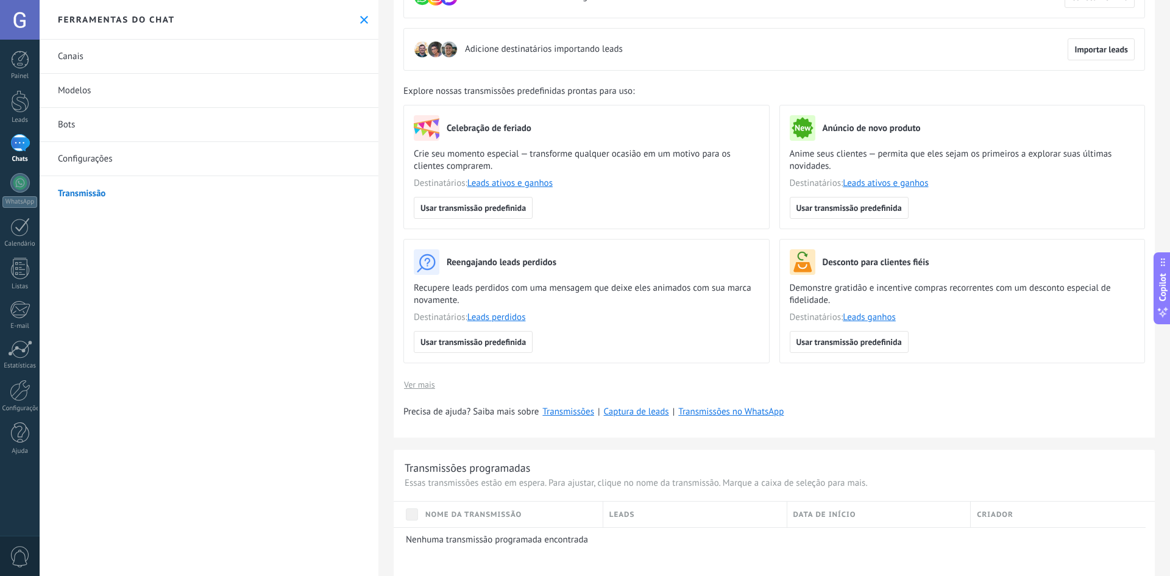
scroll to position [0, 0]
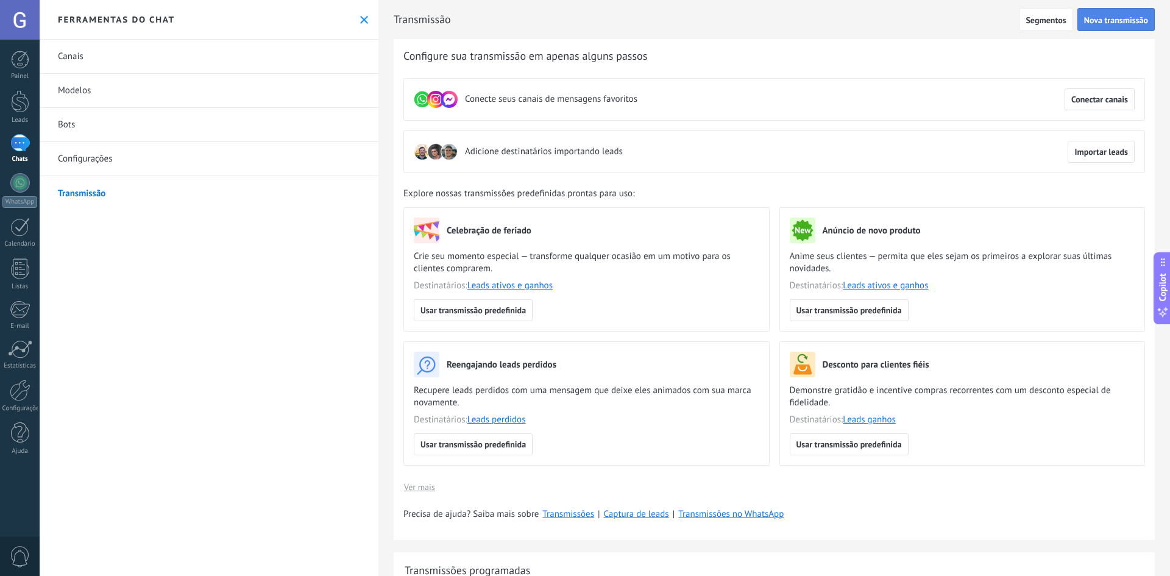
click at [1102, 13] on button "Nova transmissão" at bounding box center [1116, 19] width 77 height 23
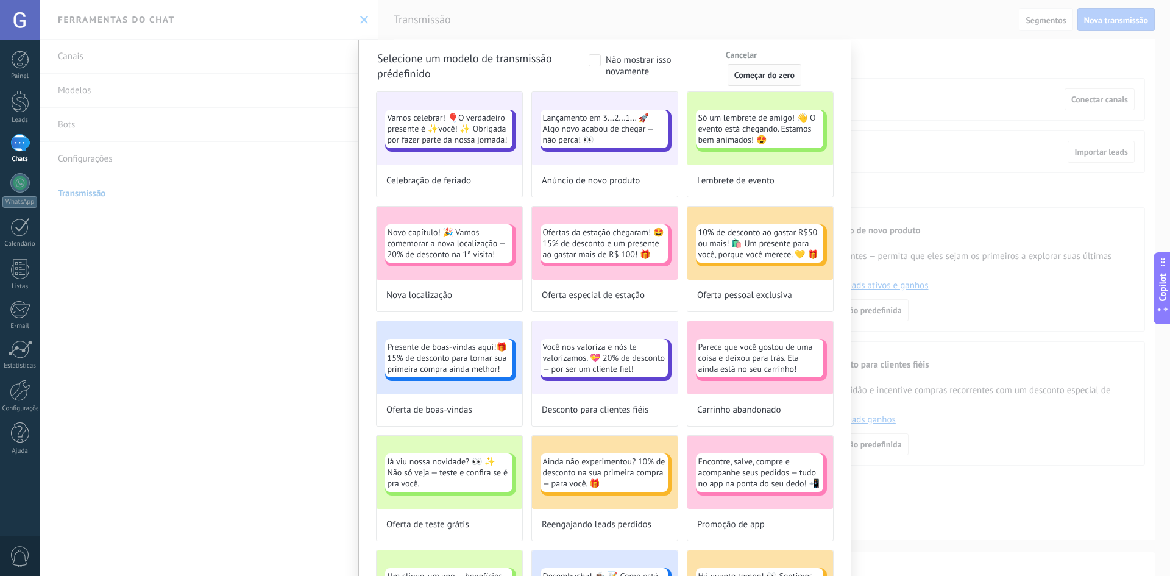
click at [755, 79] on span "Começar do zero" at bounding box center [764, 75] width 60 height 9
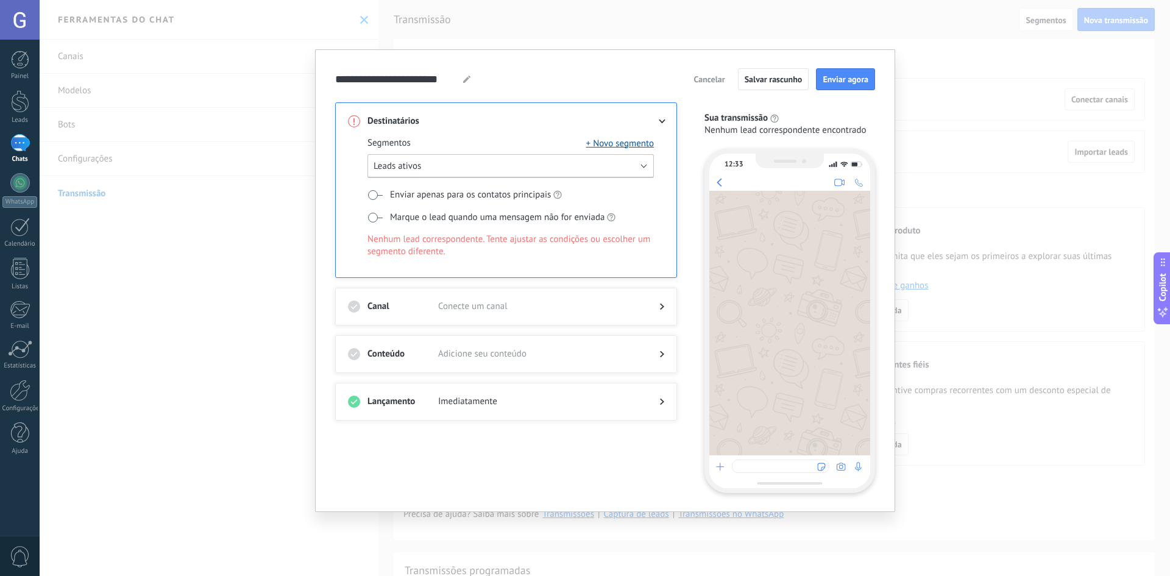
click at [450, 167] on button "Leads ativos" at bounding box center [511, 166] width 286 height 24
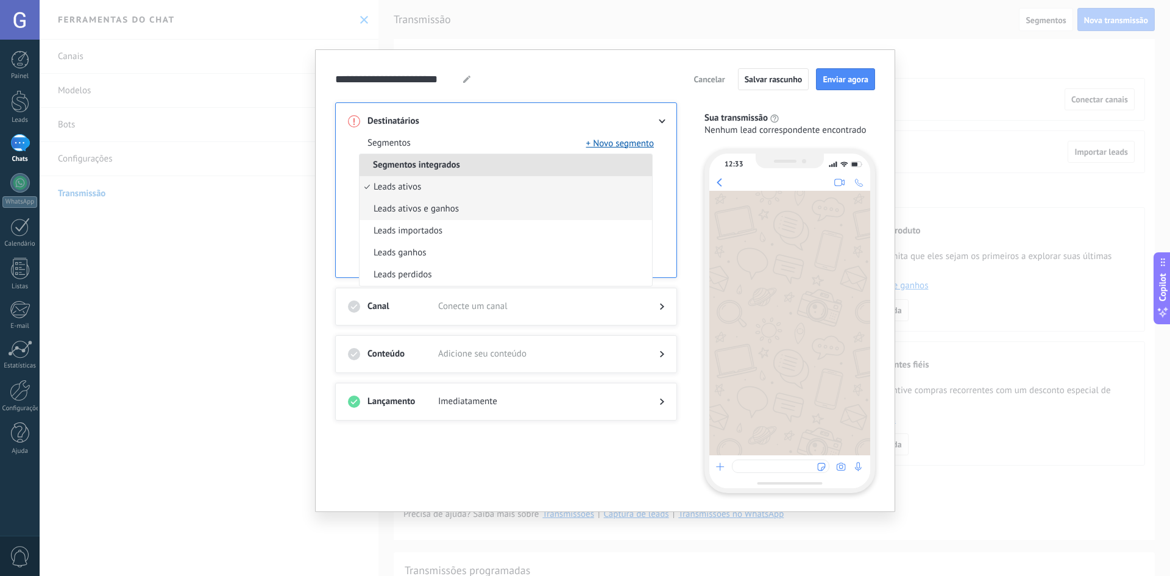
click at [433, 211] on span "Leads ativos e ganhos" at bounding box center [416, 209] width 85 height 12
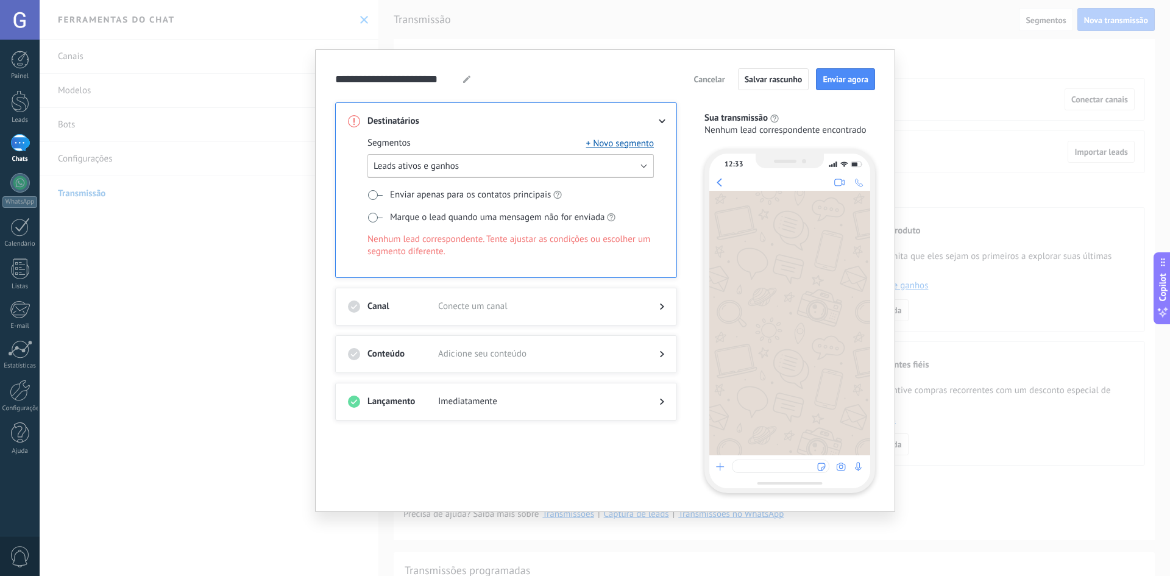
click at [433, 168] on span "Leads ativos e ganhos" at bounding box center [416, 166] width 85 height 12
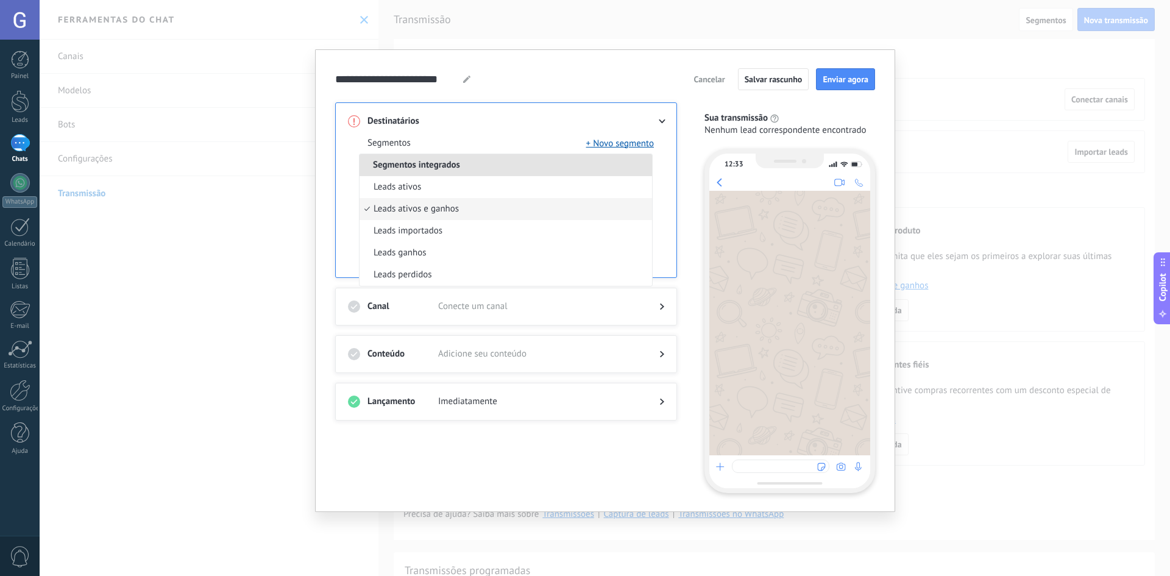
click at [446, 269] on li "Leads perdidos" at bounding box center [506, 275] width 293 height 22
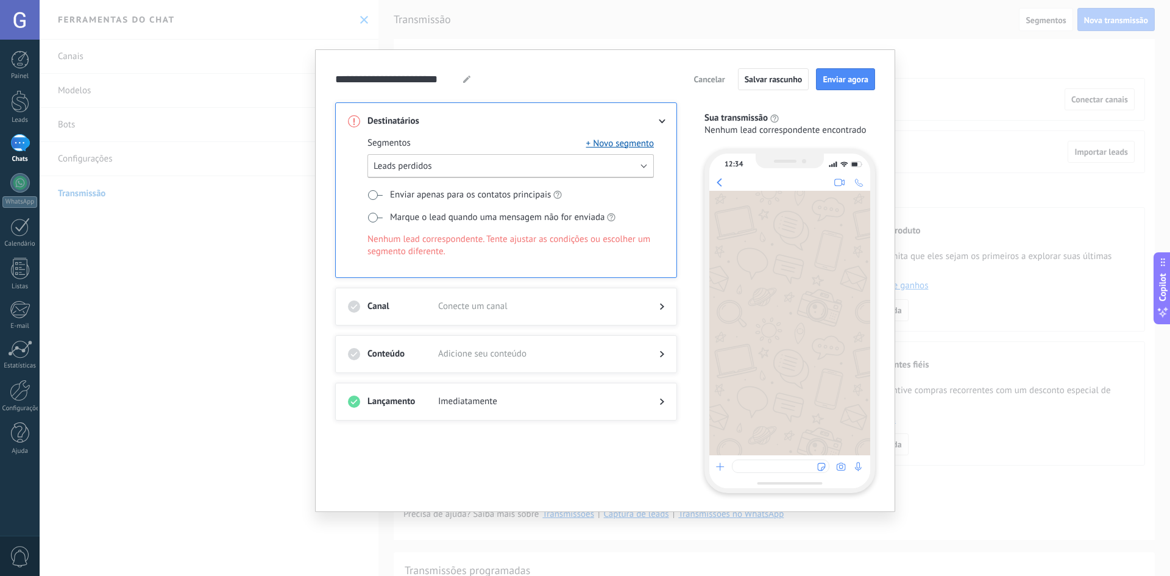
click at [470, 171] on button "Leads perdidos" at bounding box center [511, 166] width 286 height 24
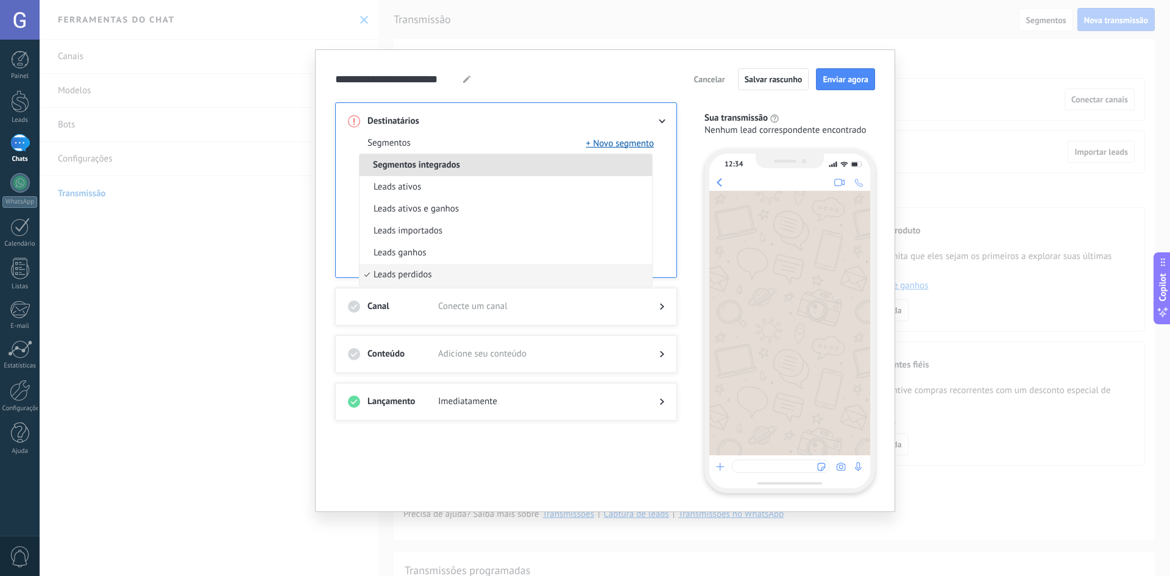
click at [429, 168] on span "Segmentos integrados" at bounding box center [417, 165] width 114 height 12
click at [433, 162] on span "Segmentos integrados" at bounding box center [417, 165] width 114 height 12
click at [436, 163] on span "Segmentos integrados" at bounding box center [417, 165] width 114 height 12
click at [454, 167] on span "Segmentos integrados" at bounding box center [417, 165] width 114 height 12
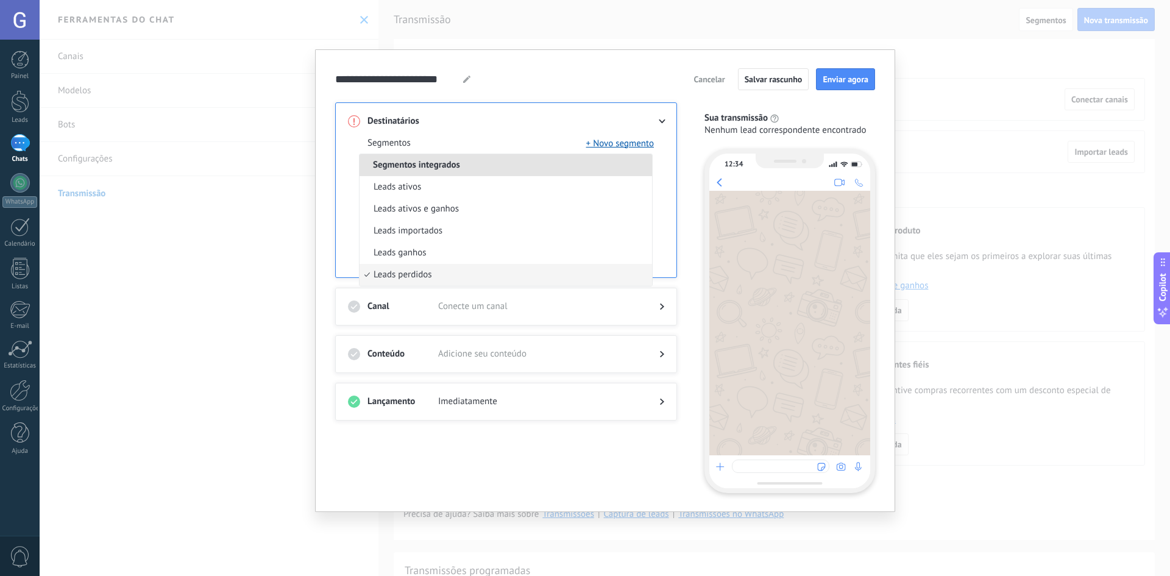
click at [454, 274] on li "Leads perdidos" at bounding box center [506, 275] width 293 height 22
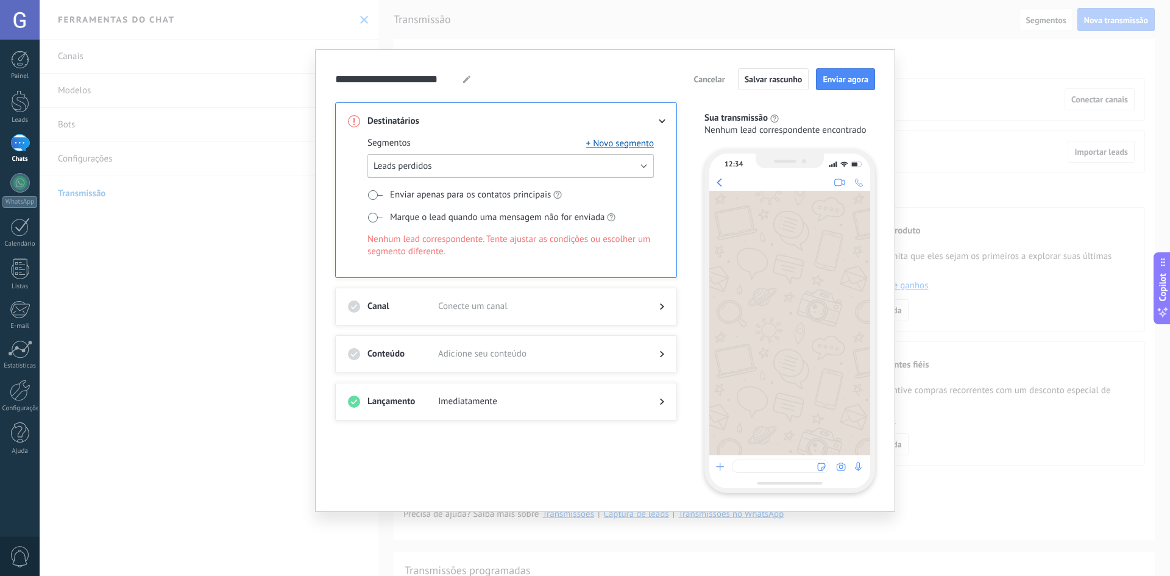
click at [470, 169] on button "Leads perdidos" at bounding box center [511, 166] width 286 height 24
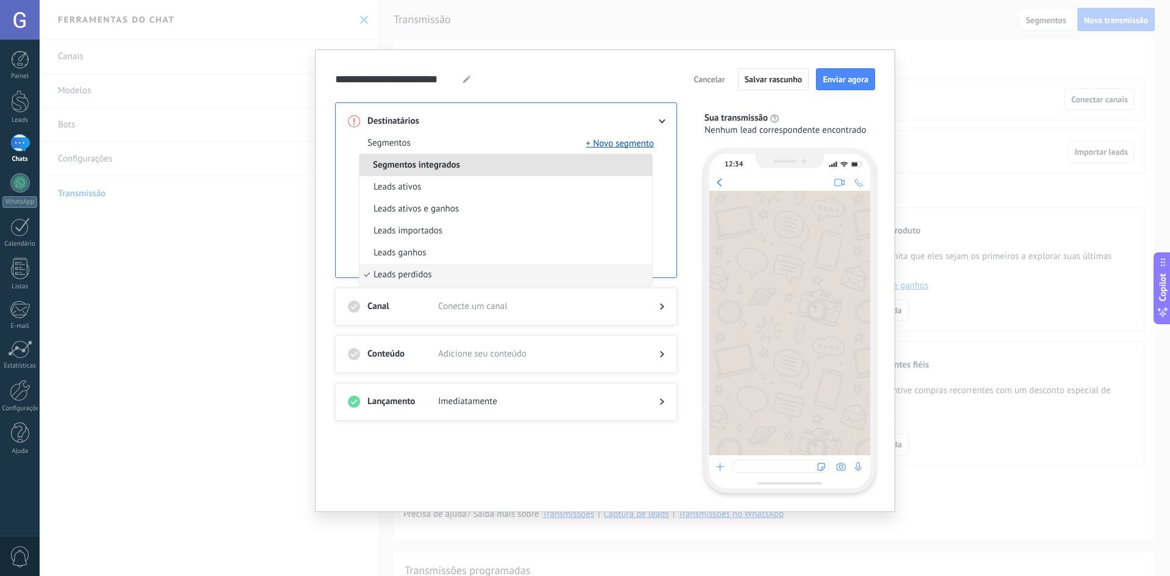
drag, startPoint x: 427, startPoint y: 189, endPoint x: 524, endPoint y: 216, distance: 100.5
click at [427, 189] on li "Leads ativos" at bounding box center [506, 187] width 293 height 22
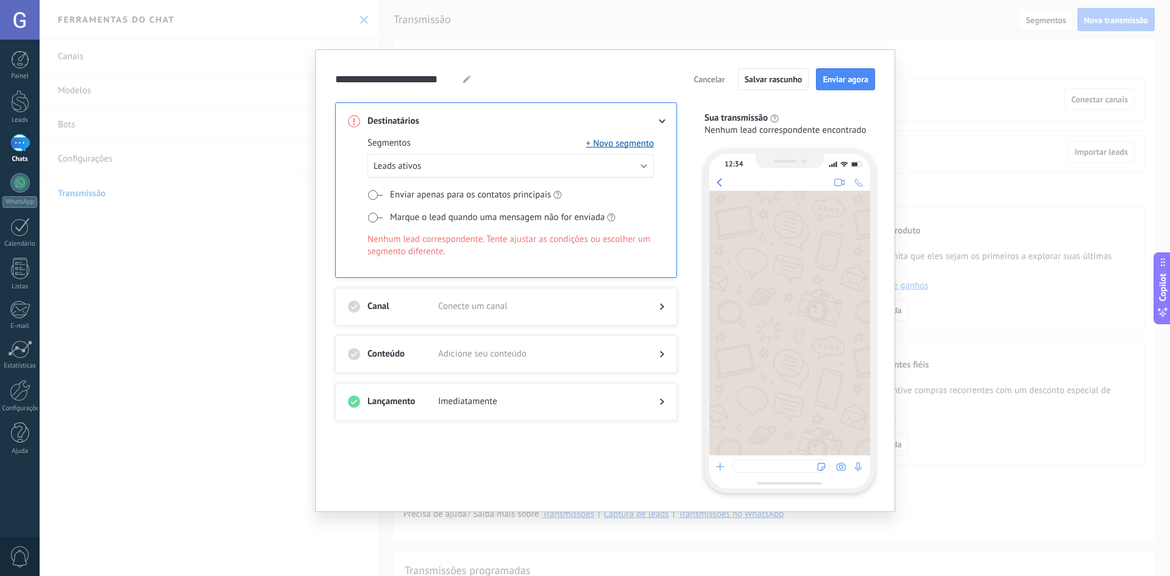
click at [662, 398] on icon at bounding box center [662, 401] width 4 height 7
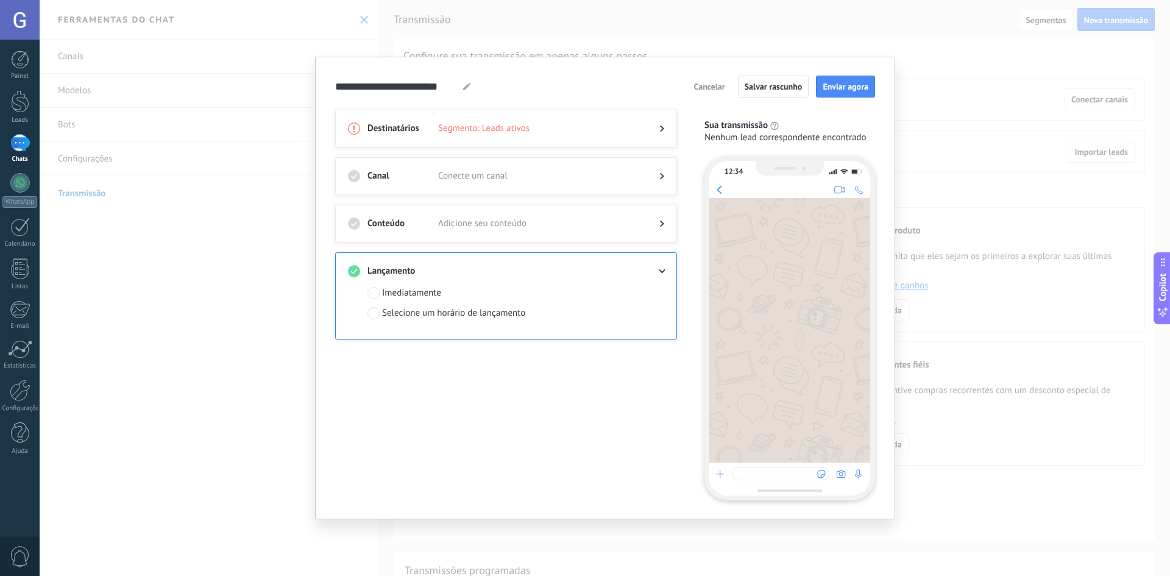
click at [382, 292] on div "Imediatamente" at bounding box center [411, 293] width 59 height 12
click at [664, 272] on icon at bounding box center [662, 271] width 7 height 4
click at [663, 216] on div "Conteúdo Adicione seu conteúdo" at bounding box center [506, 224] width 342 height 38
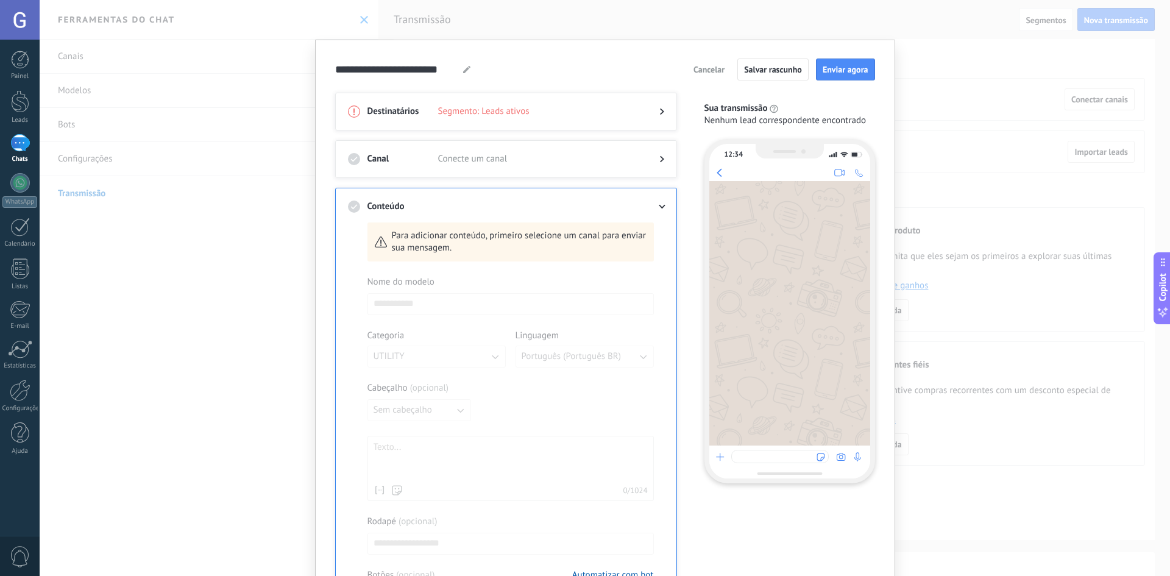
click at [658, 207] on icon at bounding box center [661, 207] width 7 height 4
click at [664, 203] on div "Conteúdo Para adicionar conteúdo, primeiro selecione um canal para enviar sua m…" at bounding box center [506, 416] width 342 height 456
click at [656, 161] on div at bounding box center [652, 159] width 24 height 12
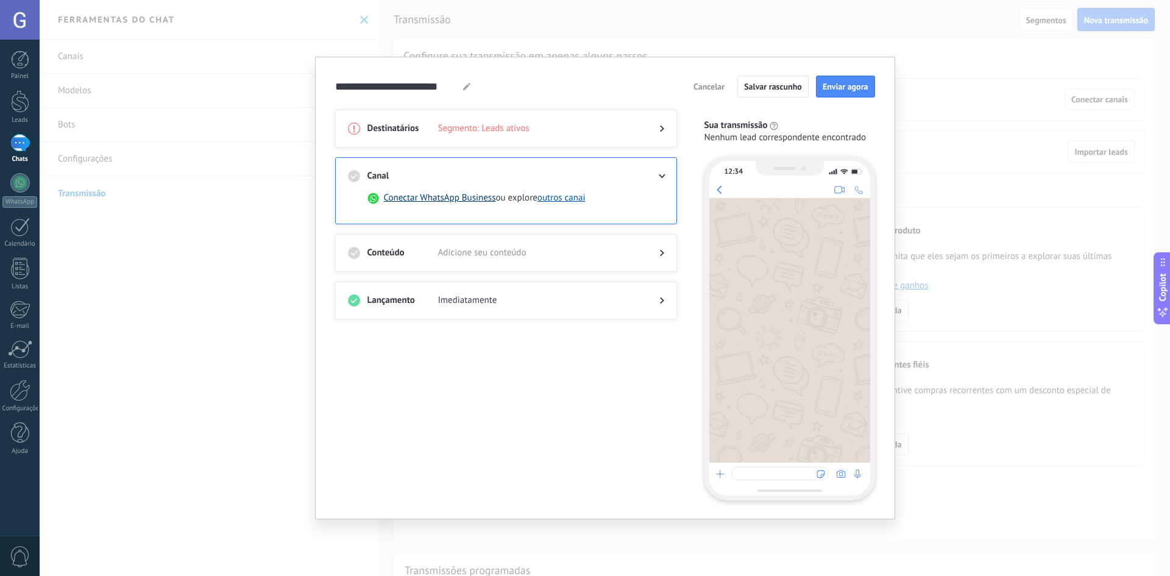
click at [463, 198] on button "Conectar WhatsApp Business" at bounding box center [440, 198] width 112 height 12
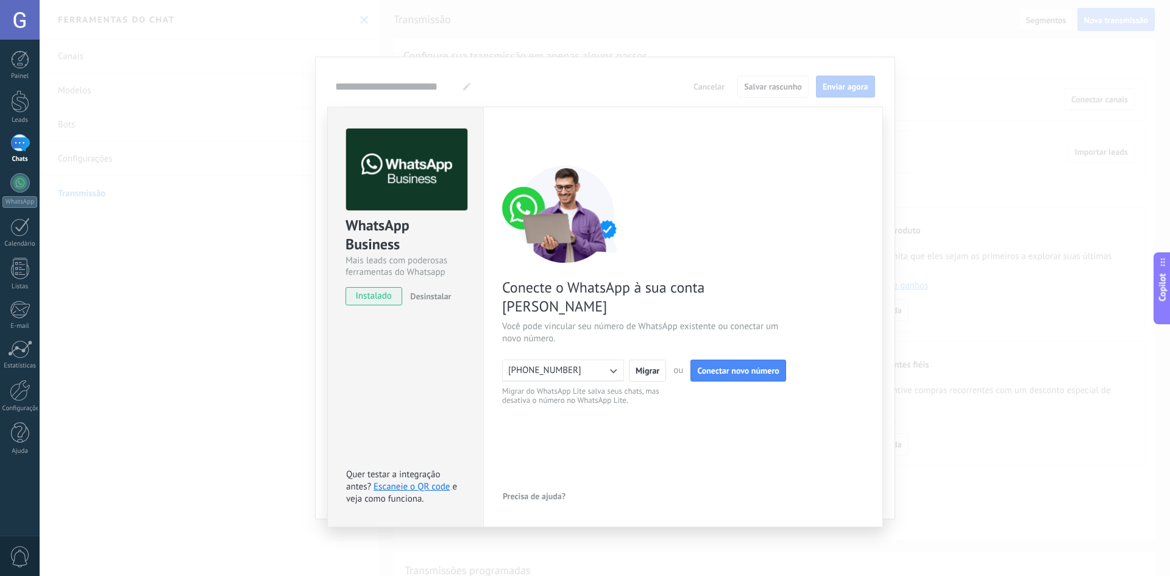
click at [856, 155] on div "< Voltar 1 Conectar Facebook 2 Finalizar configuração Conecte o WhatsApp à sua …" at bounding box center [683, 267] width 362 height 277
click at [644, 366] on span "Migrar" at bounding box center [648, 370] width 24 height 9
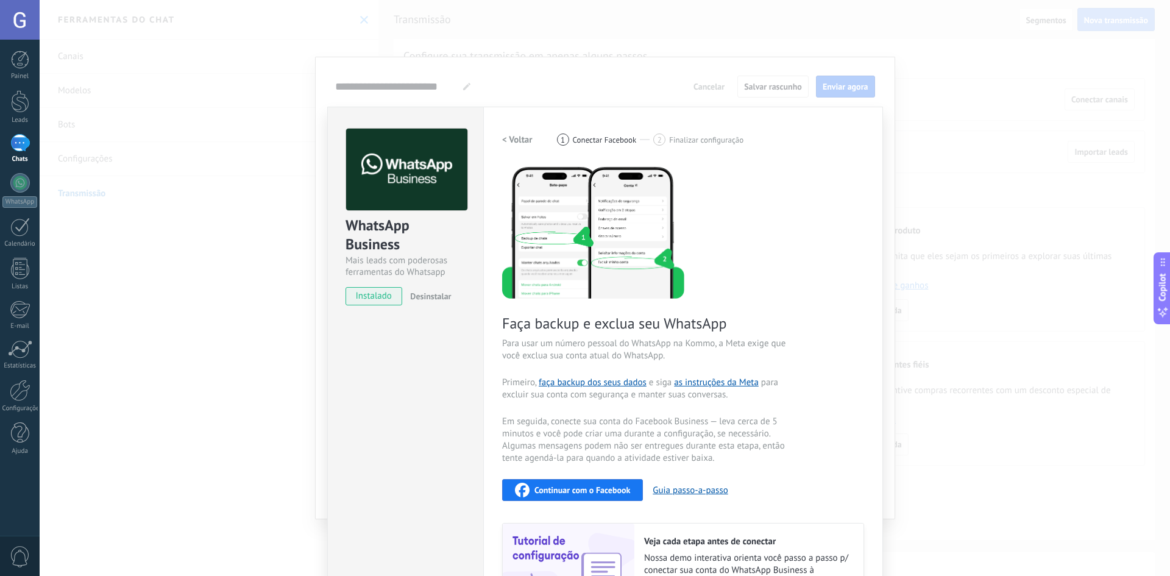
click at [932, 197] on div "WhatsApp Business Mais leads com poderosas ferramentas do Whatsapp instalado De…" at bounding box center [605, 288] width 1131 height 576
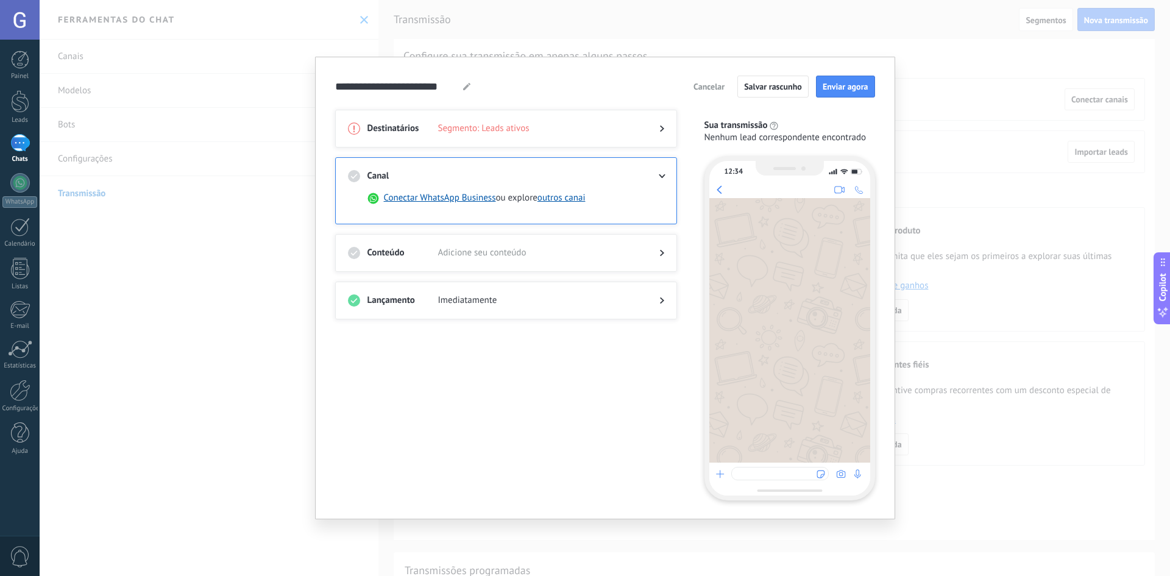
drag, startPoint x: 934, startPoint y: 197, endPoint x: 957, endPoint y: 186, distance: 26.4
click at [936, 197] on div at bounding box center [605, 288] width 1131 height 576
drag, startPoint x: 709, startPoint y: 125, endPoint x: 697, endPoint y: 163, distance: 39.5
click at [734, 136] on div "Sua transmissão Nenhum lead correspondente encontrado" at bounding box center [783, 132] width 183 height 27
click at [708, 85] on span "Cancelar" at bounding box center [709, 86] width 31 height 9
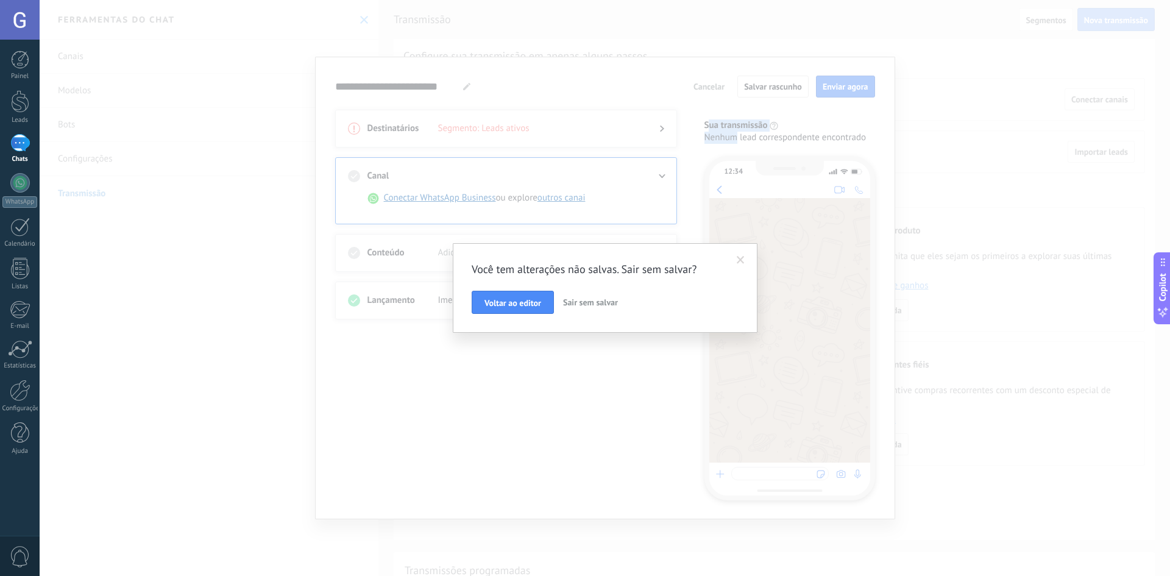
click at [600, 297] on span "Sair sem salvar" at bounding box center [590, 302] width 55 height 11
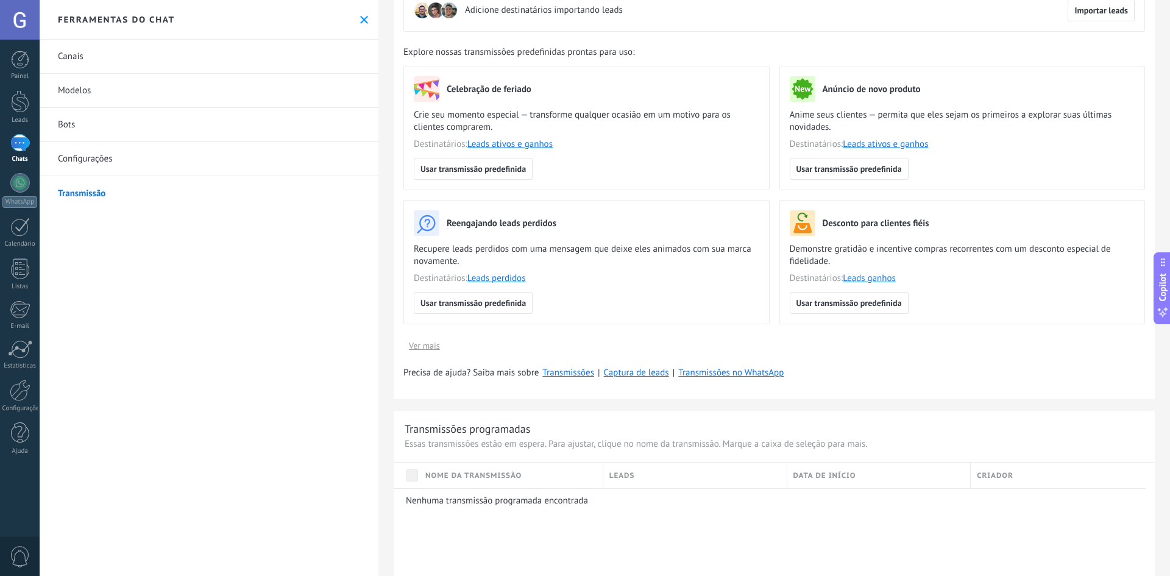
scroll to position [122, 0]
